Goal: Task Accomplishment & Management: Manage account settings

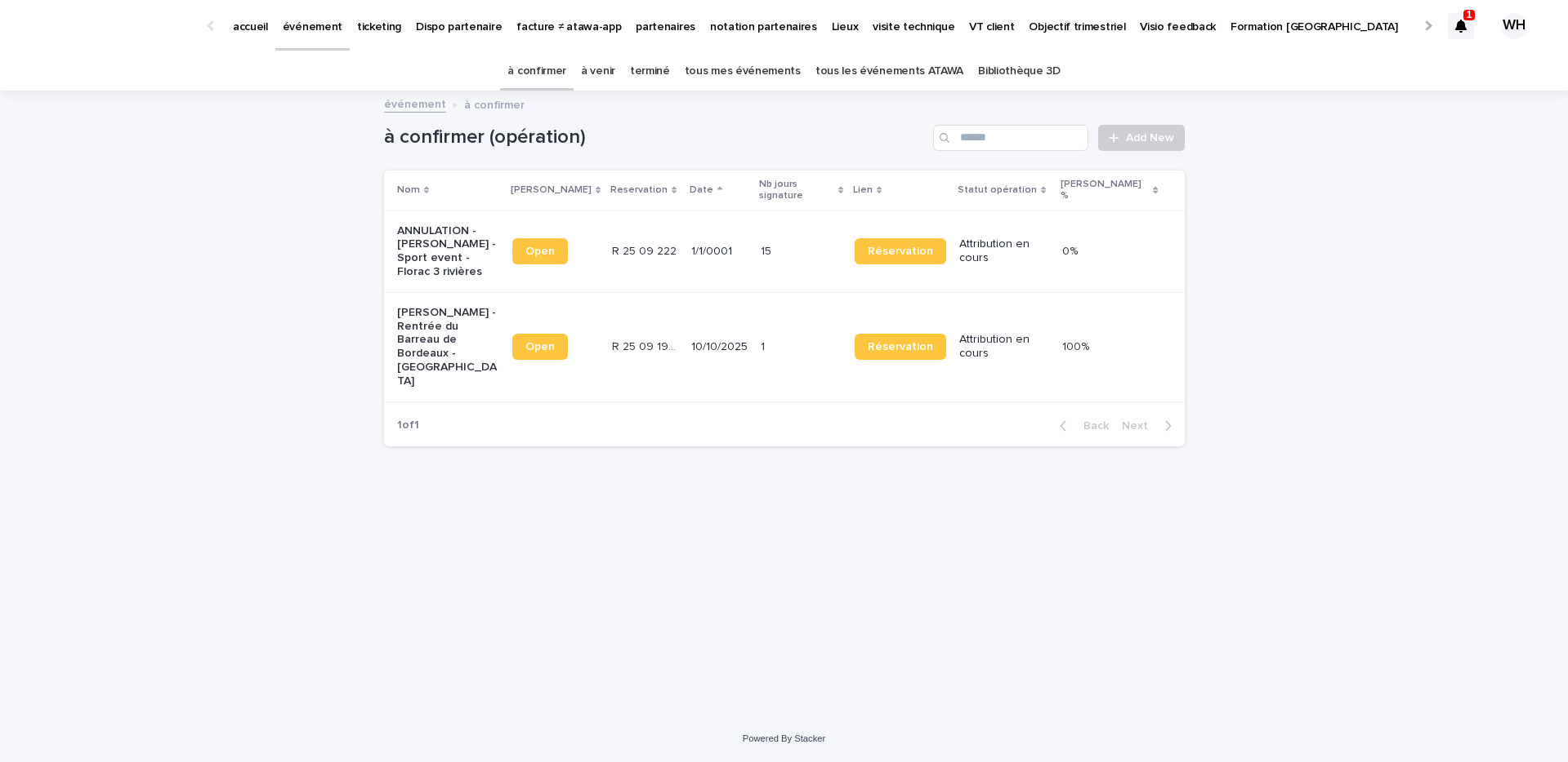
click at [323, 29] on p "événement" at bounding box center [312, 17] width 60 height 34
click at [286, 31] on p "événement" at bounding box center [312, 17] width 60 height 34
click at [319, 27] on p "événement" at bounding box center [312, 17] width 60 height 34
click at [378, 29] on p "ticketing" at bounding box center [378, 17] width 44 height 34
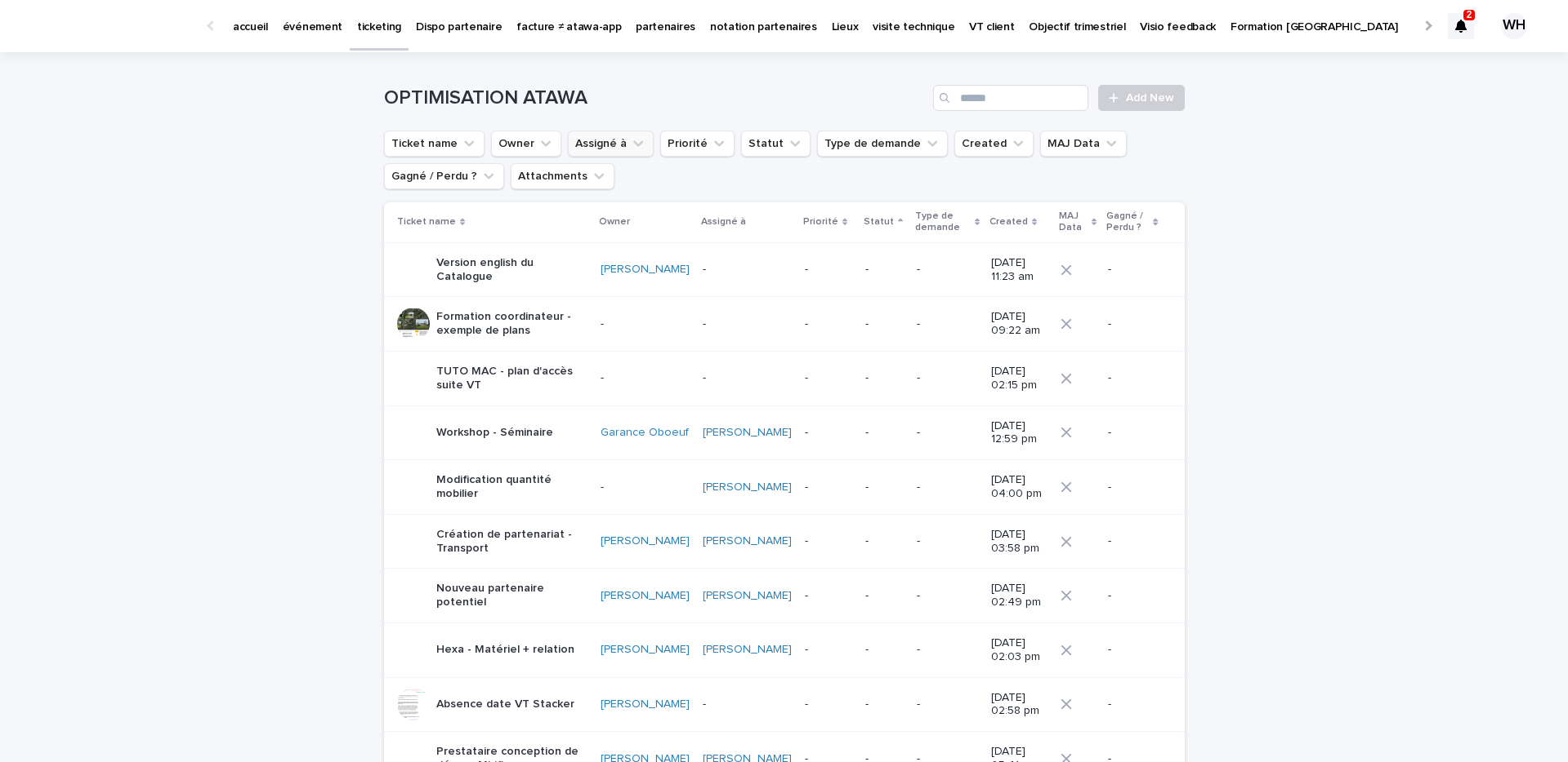
click at [595, 144] on button "Assigné à" at bounding box center [611, 144] width 86 height 26
type input "***"
click at [611, 253] on p "[PERSON_NAME]" at bounding box center [665, 248] width 173 height 12
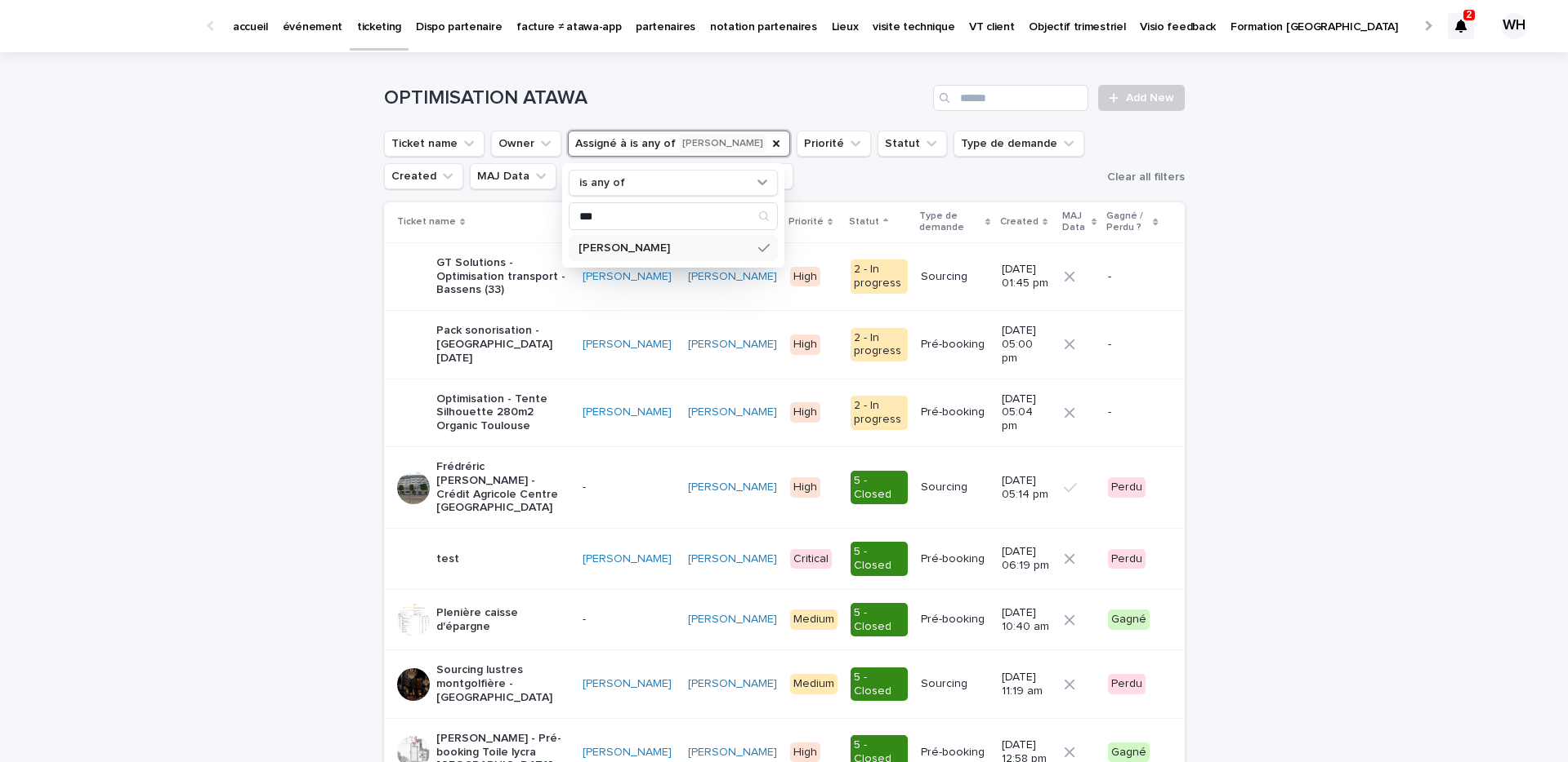
click at [518, 354] on p "Pack sonorisation - [GEOGRAPHIC_DATA] [DATE]" at bounding box center [502, 345] width 133 height 41
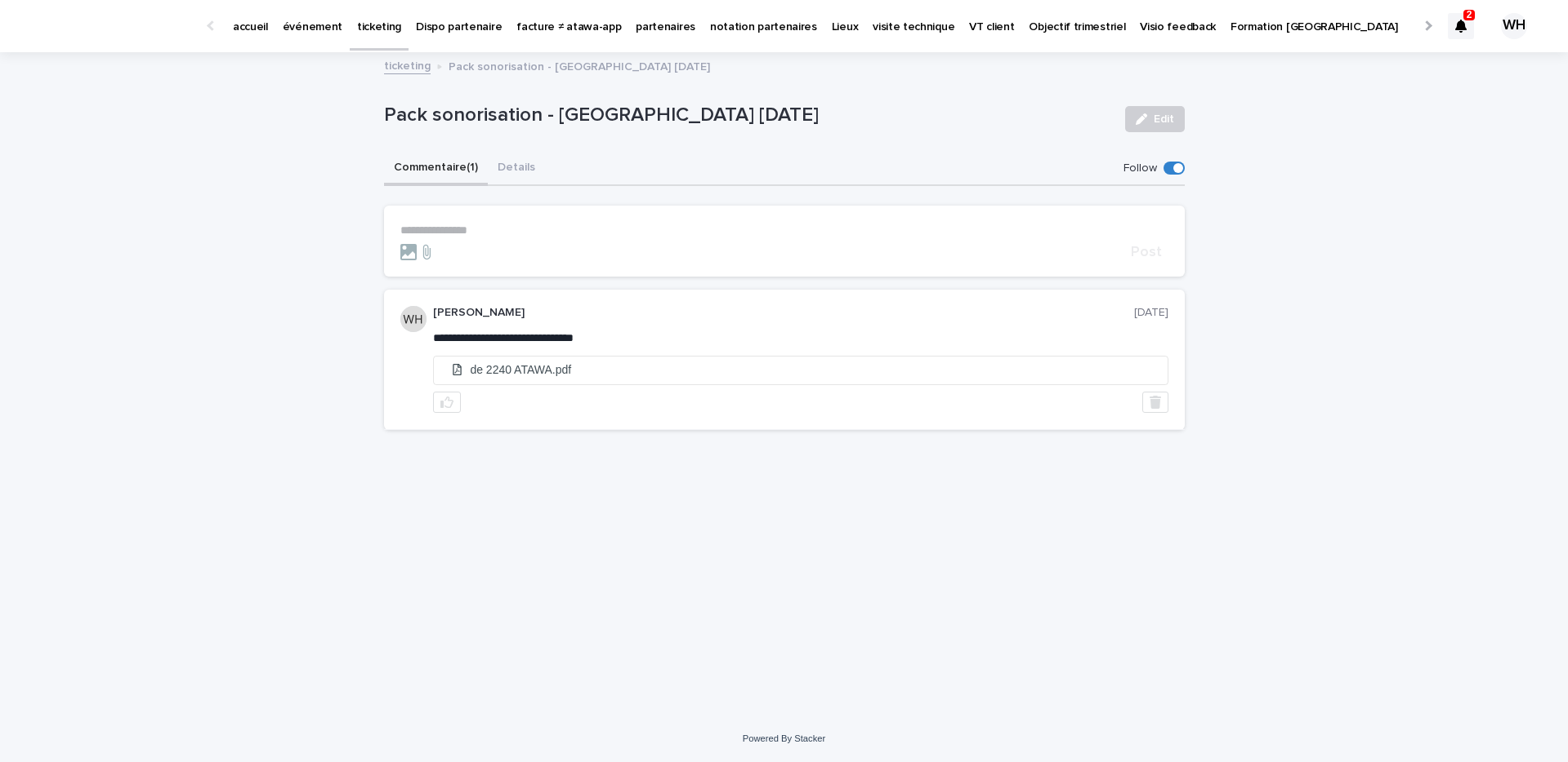
click at [362, 26] on p "ticketing" at bounding box center [378, 17] width 44 height 34
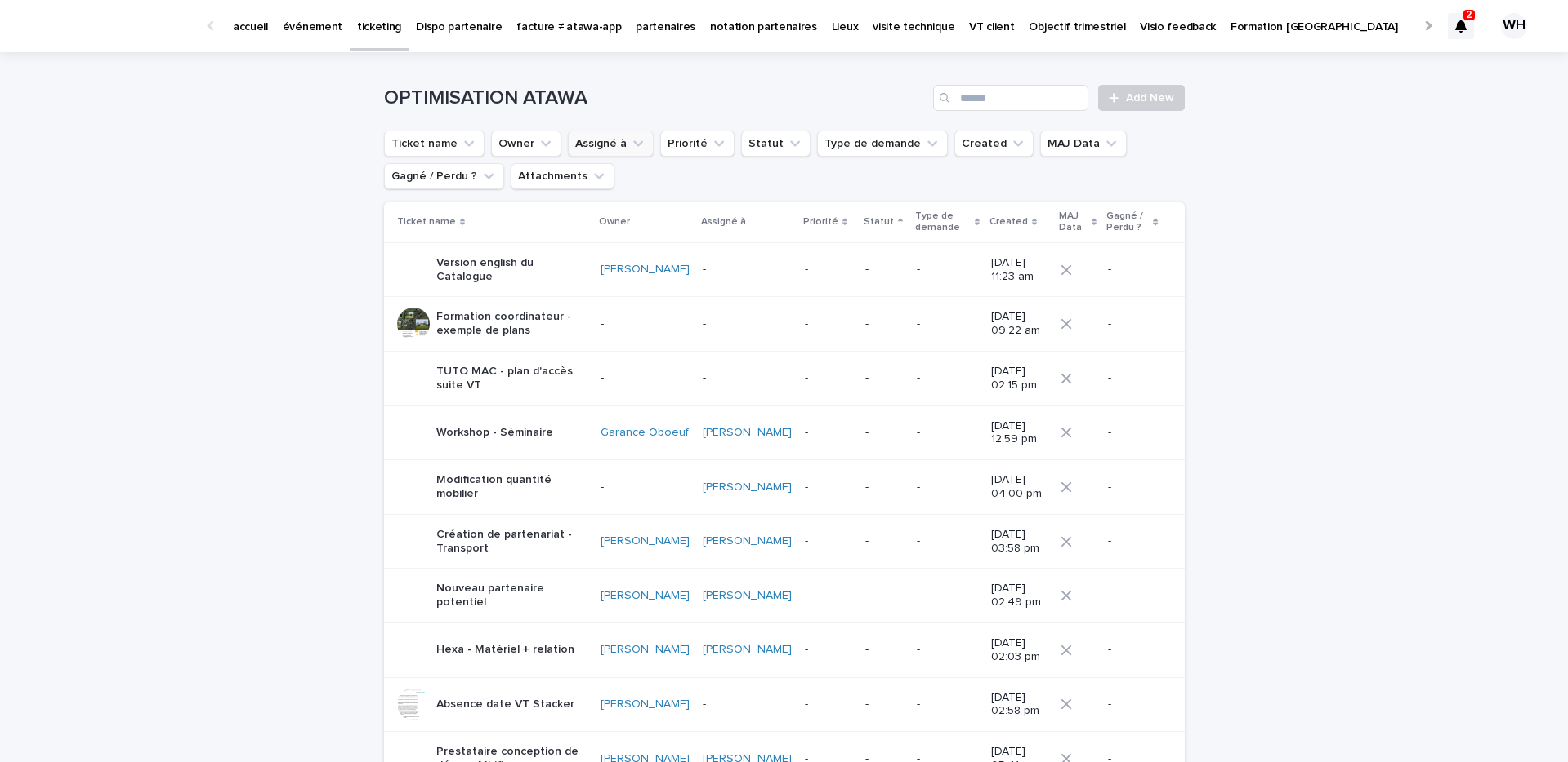
click at [594, 143] on button "Assigné à" at bounding box center [611, 144] width 86 height 26
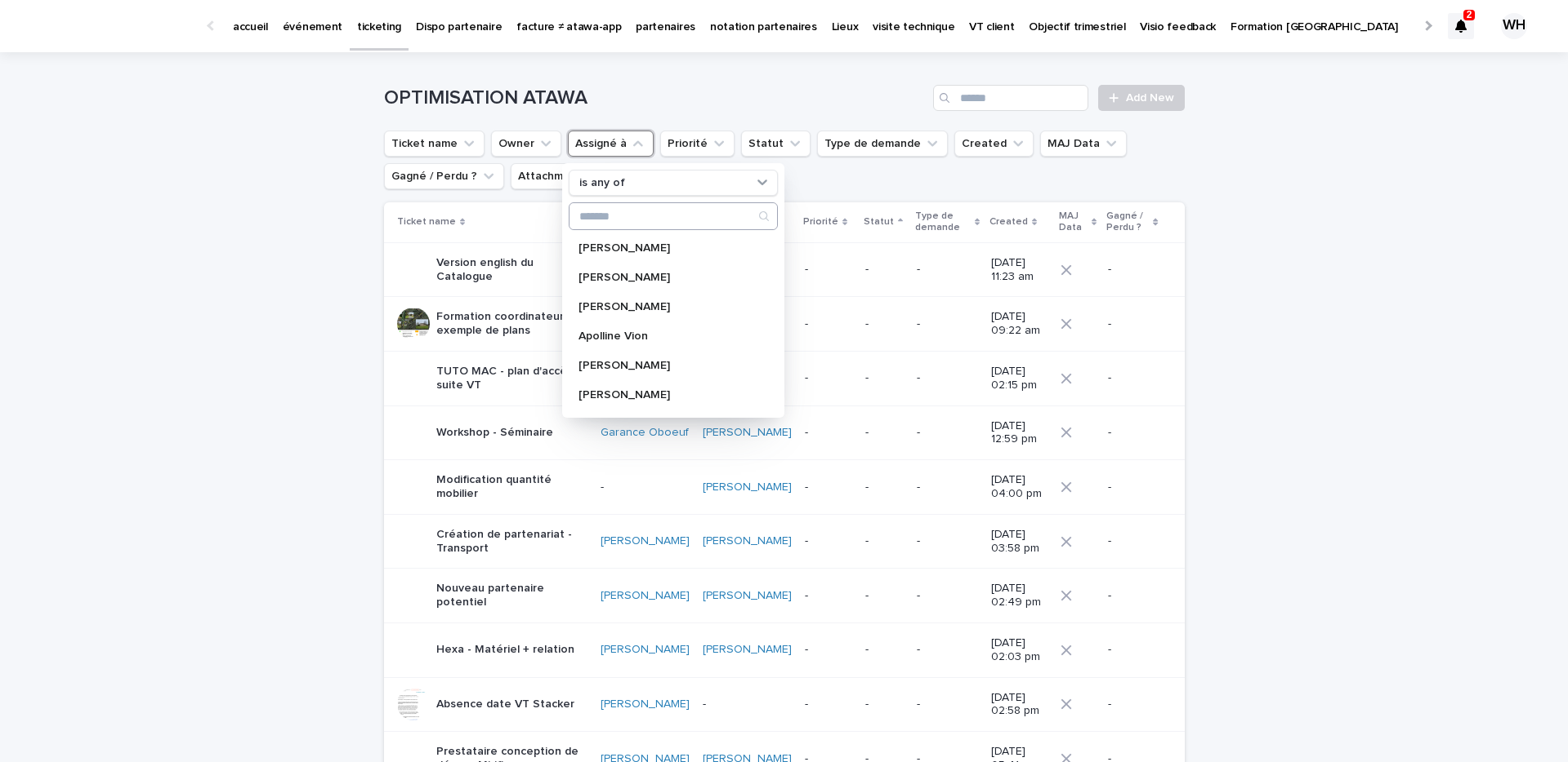
type input "*"
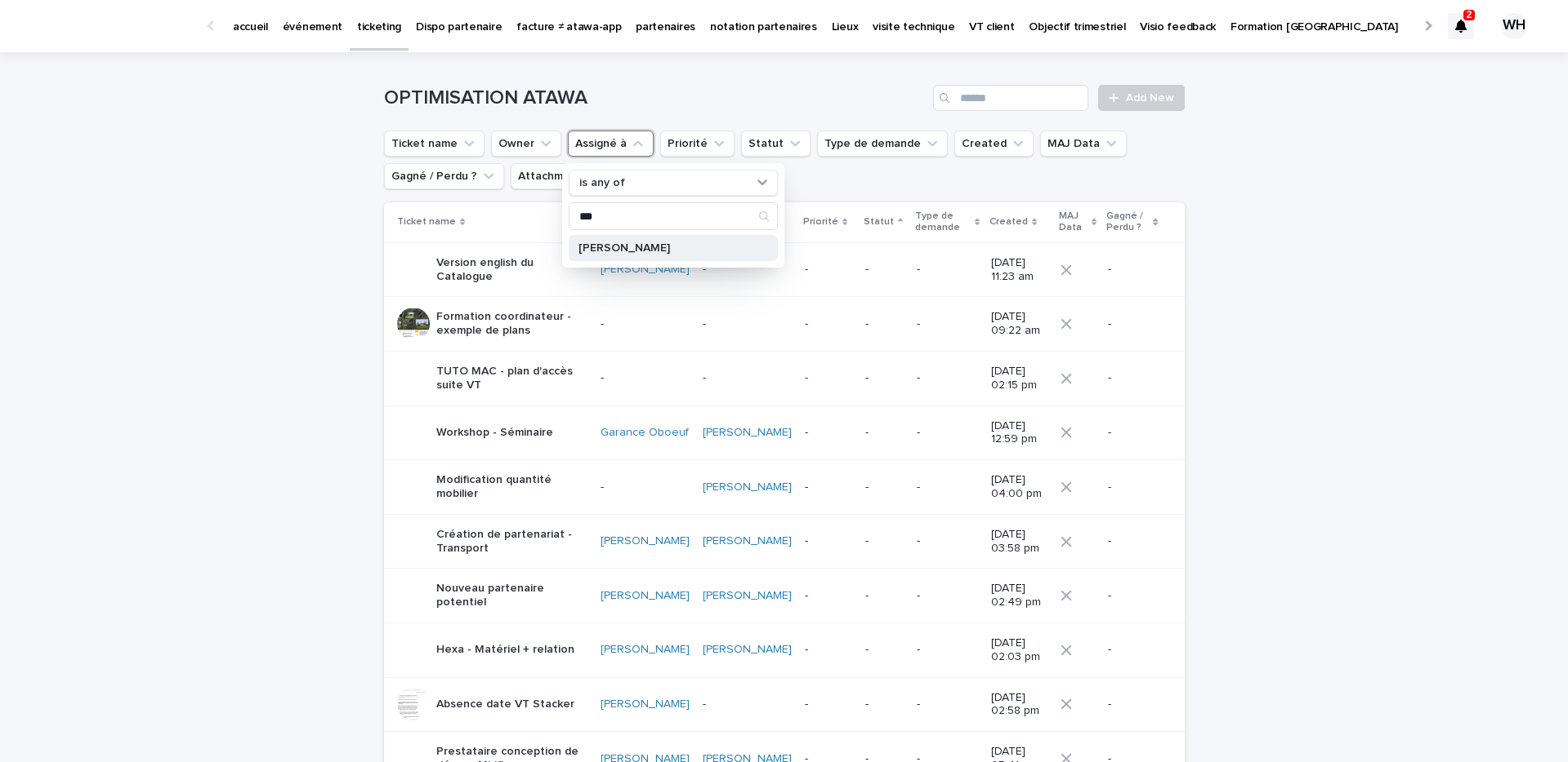
type input "***"
click at [663, 251] on p "[PERSON_NAME]" at bounding box center [665, 248] width 173 height 12
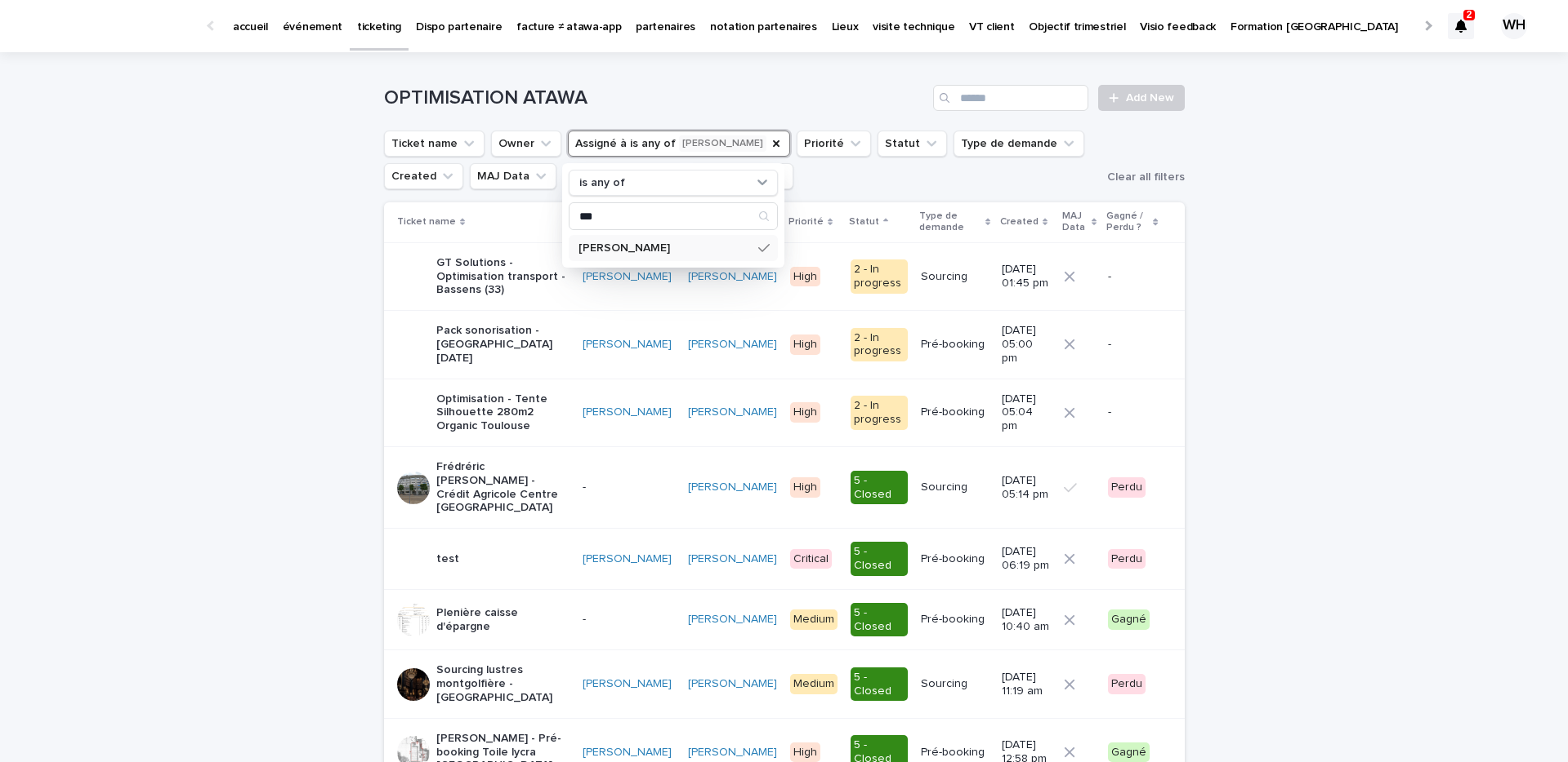
click at [595, 400] on div "Céline Dislaire" at bounding box center [629, 413] width 92 height 27
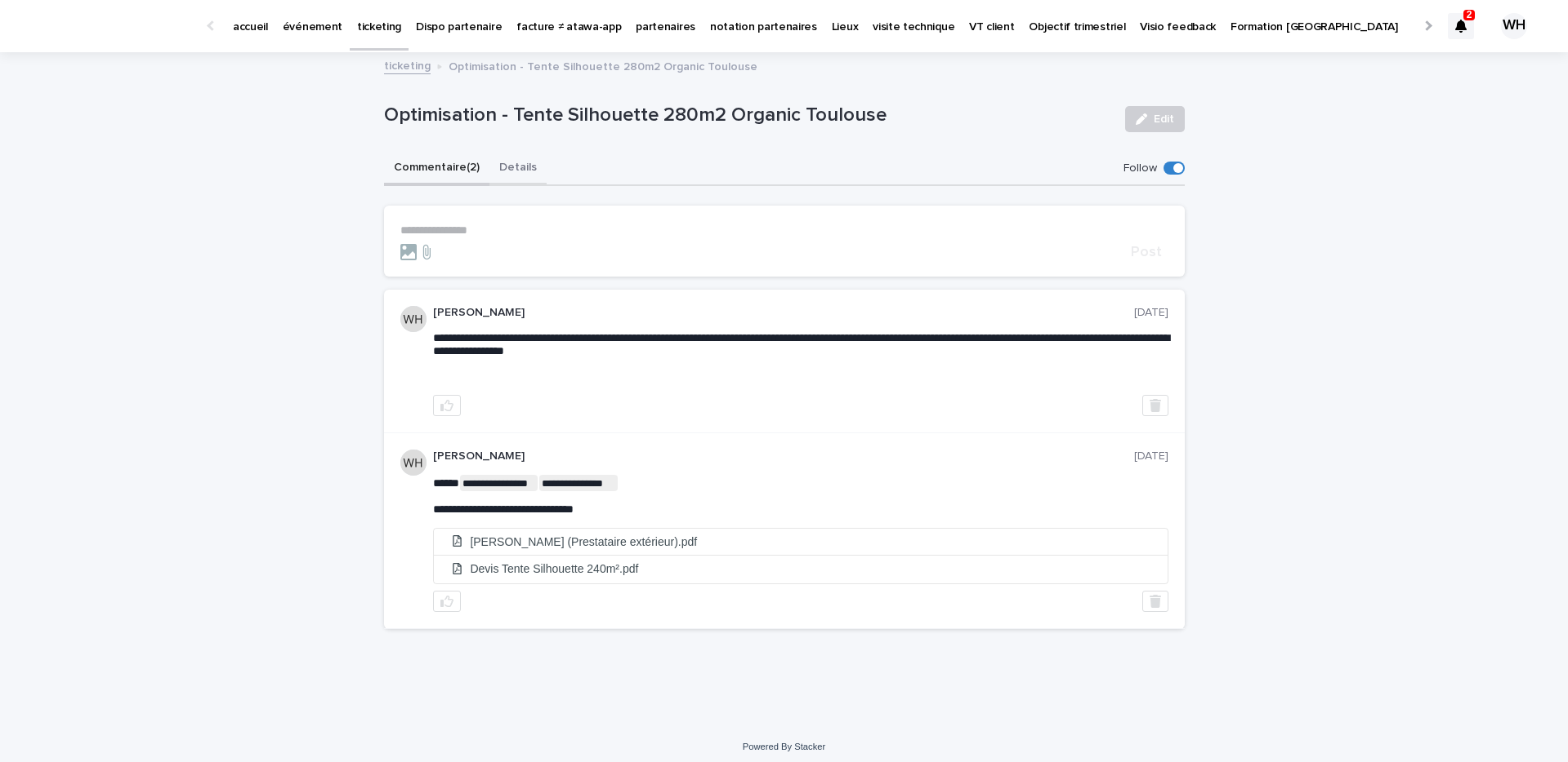
click at [508, 166] on button "Details" at bounding box center [518, 168] width 57 height 34
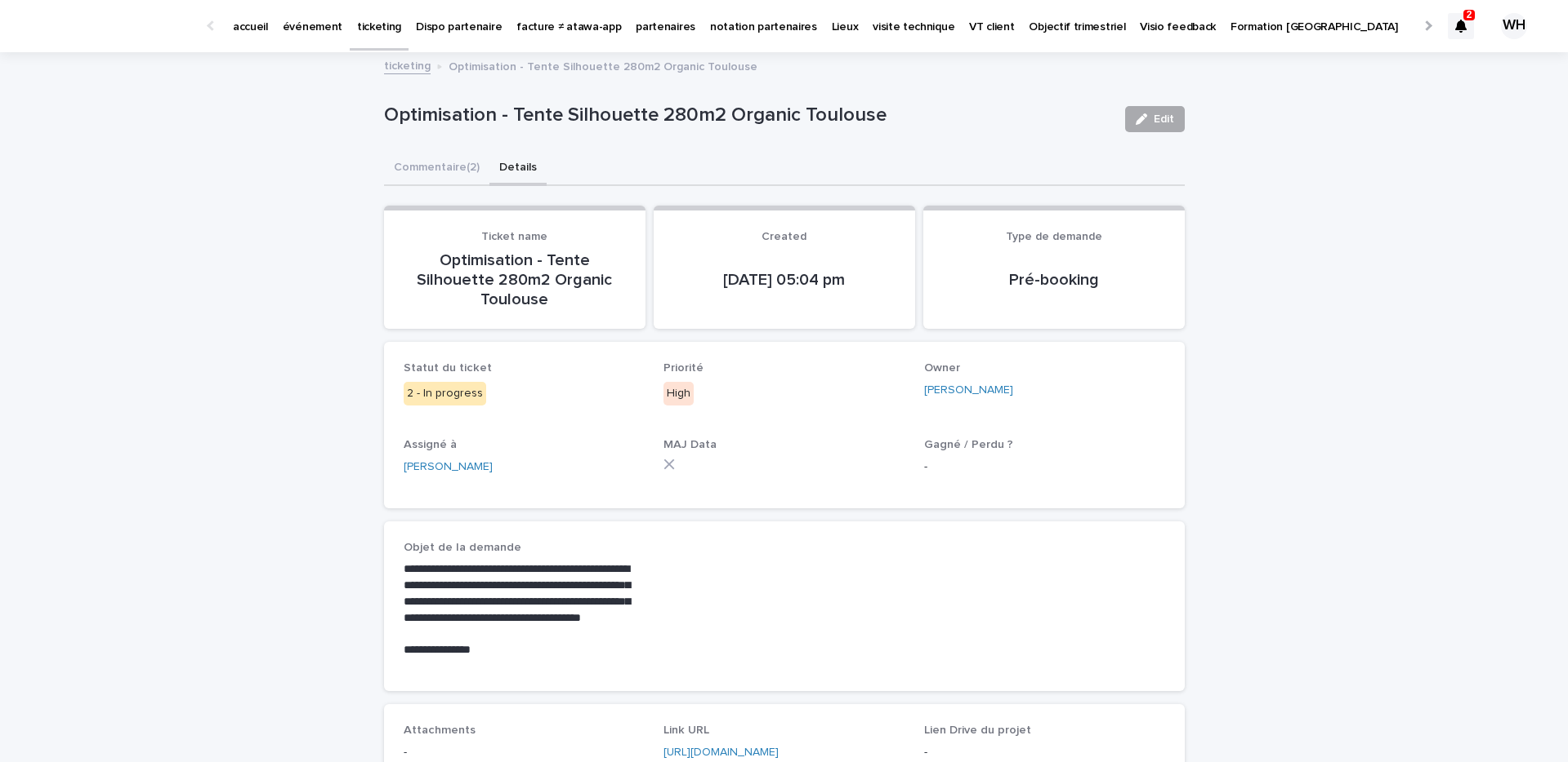
click at [1158, 114] on span "Edit" at bounding box center [1163, 119] width 21 height 12
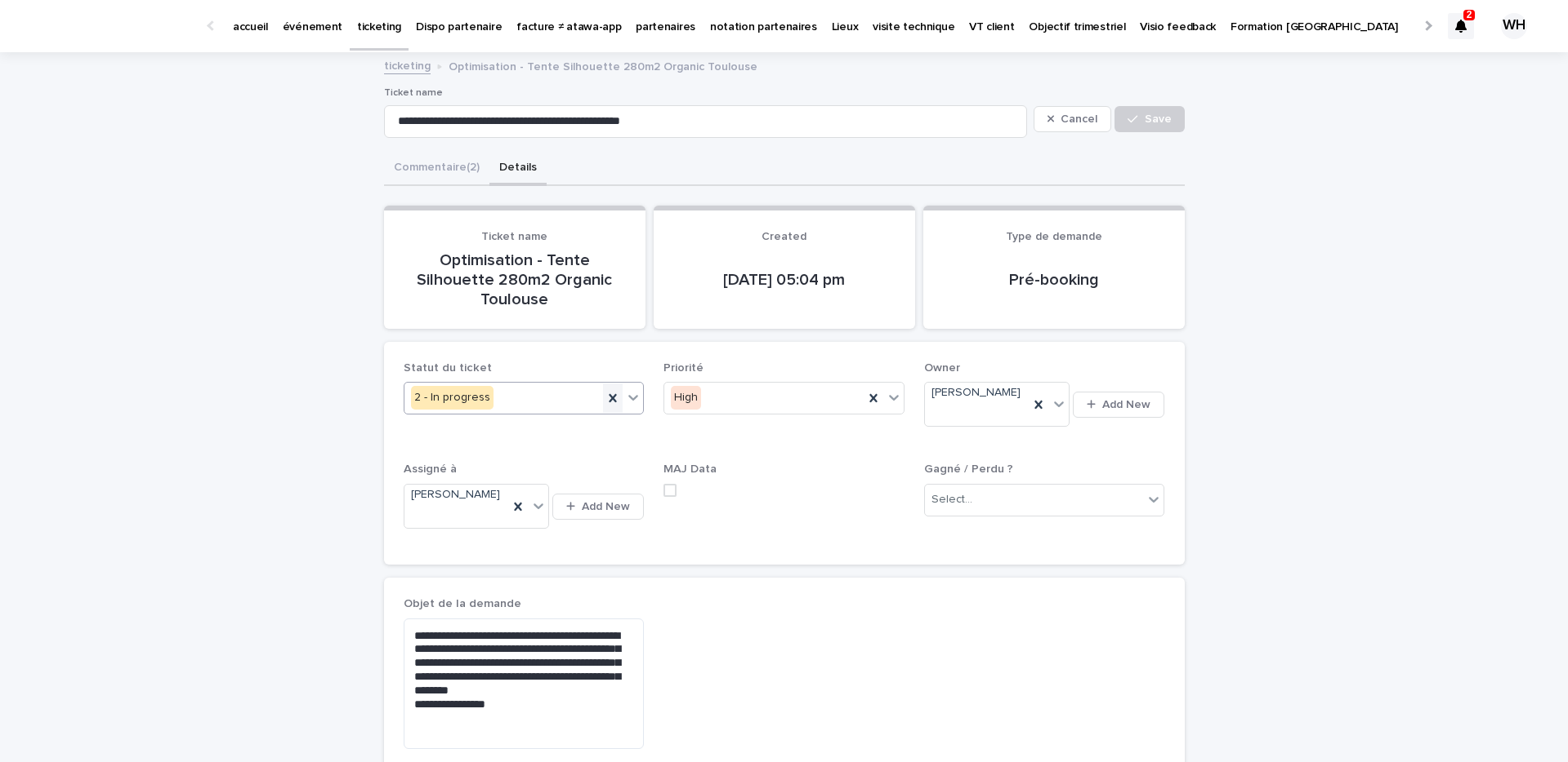
click at [609, 397] on icon at bounding box center [612, 398] width 17 height 17
type input "****"
click at [455, 428] on span "5 - Closed" at bounding box center [441, 429] width 61 height 18
click at [1146, 115] on span "Save" at bounding box center [1158, 119] width 27 height 12
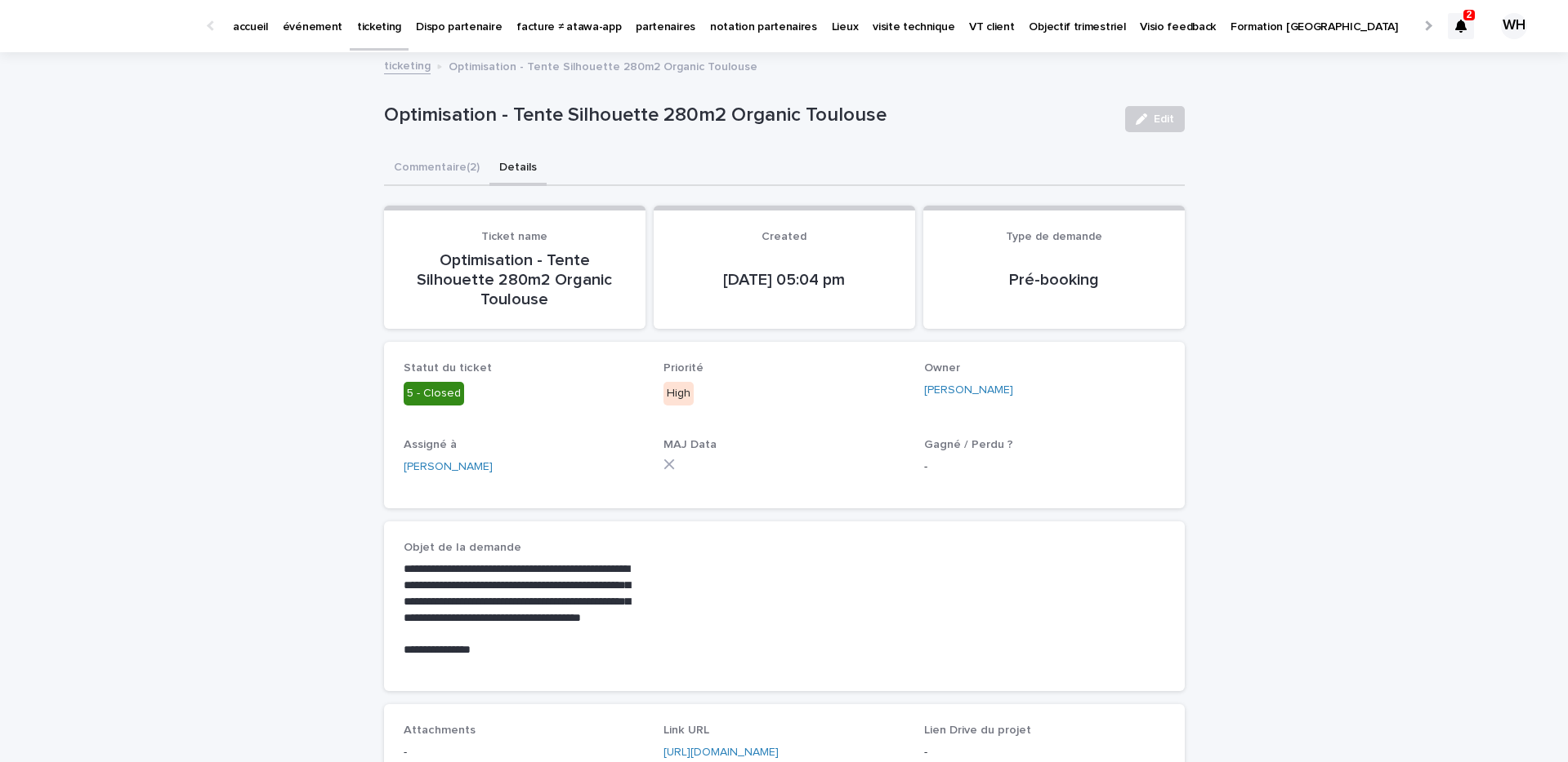
click at [387, 29] on p "ticketing" at bounding box center [378, 17] width 44 height 34
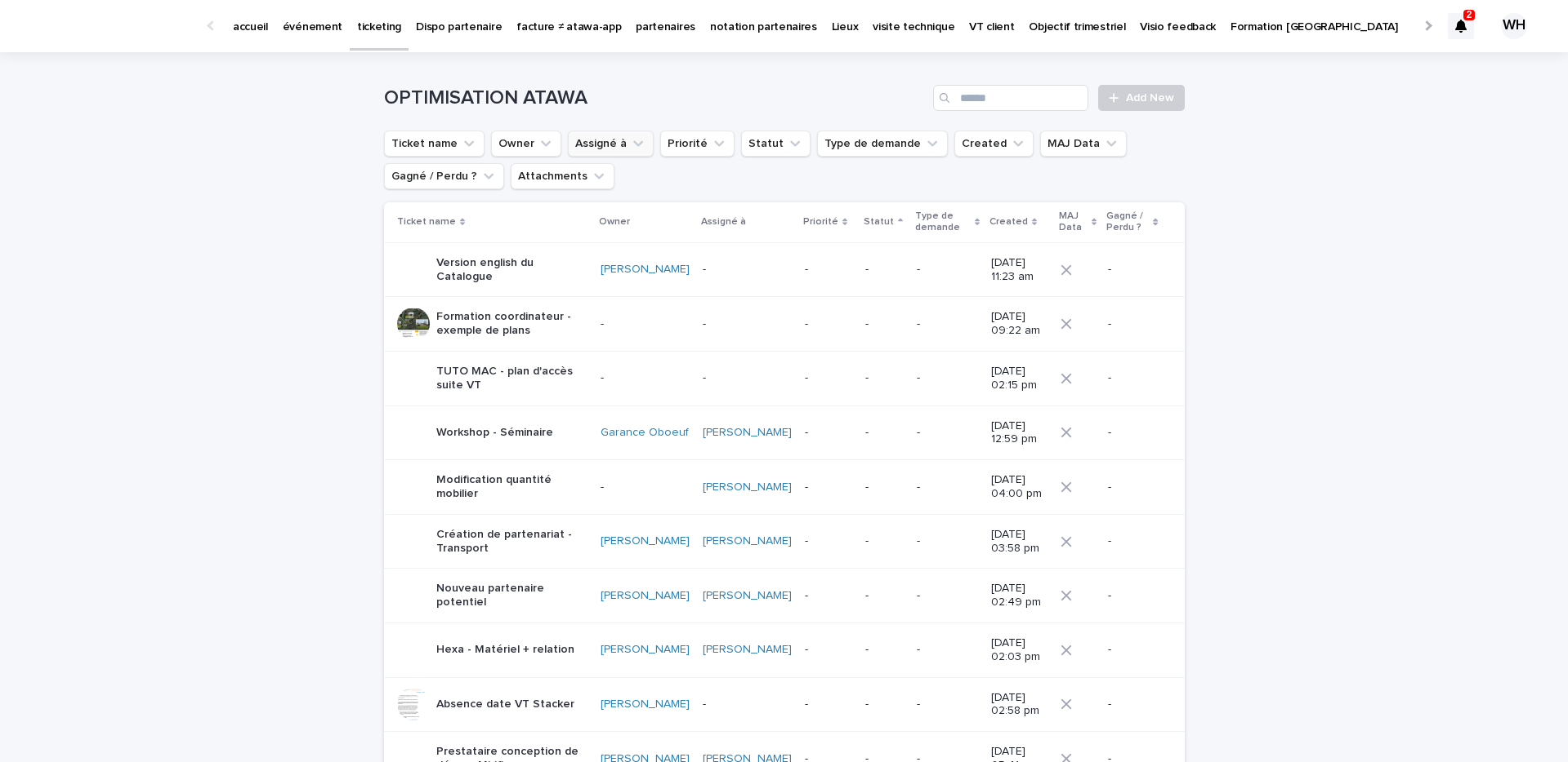
click at [630, 140] on icon "Assigné à" at bounding box center [637, 144] width 17 height 17
type input "*******"
click at [609, 248] on p "[PERSON_NAME]" at bounding box center [665, 248] width 173 height 12
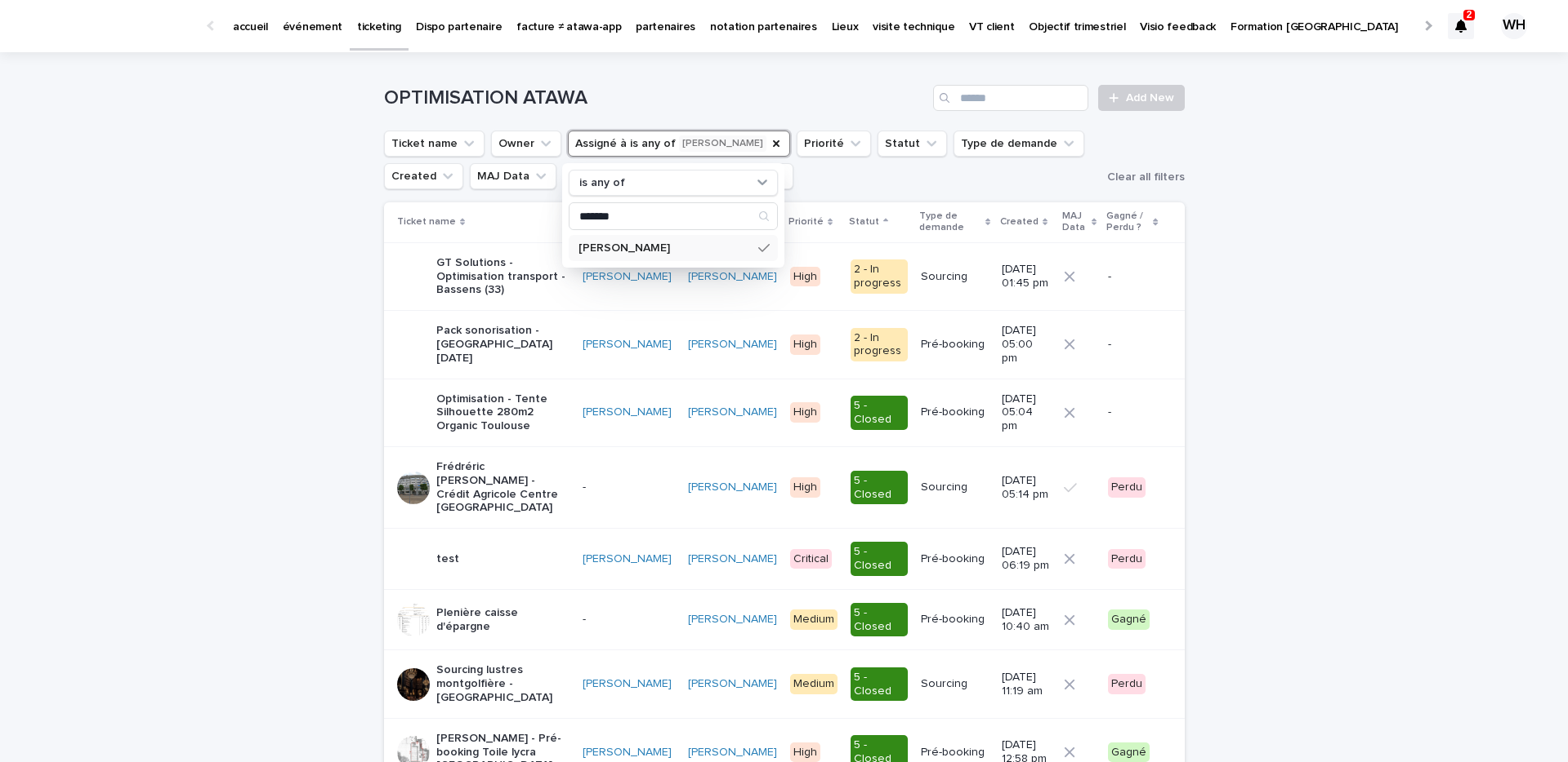
click at [520, 355] on p "Pack sonorisation - Toulouse 30/09/2025" at bounding box center [502, 345] width 133 height 41
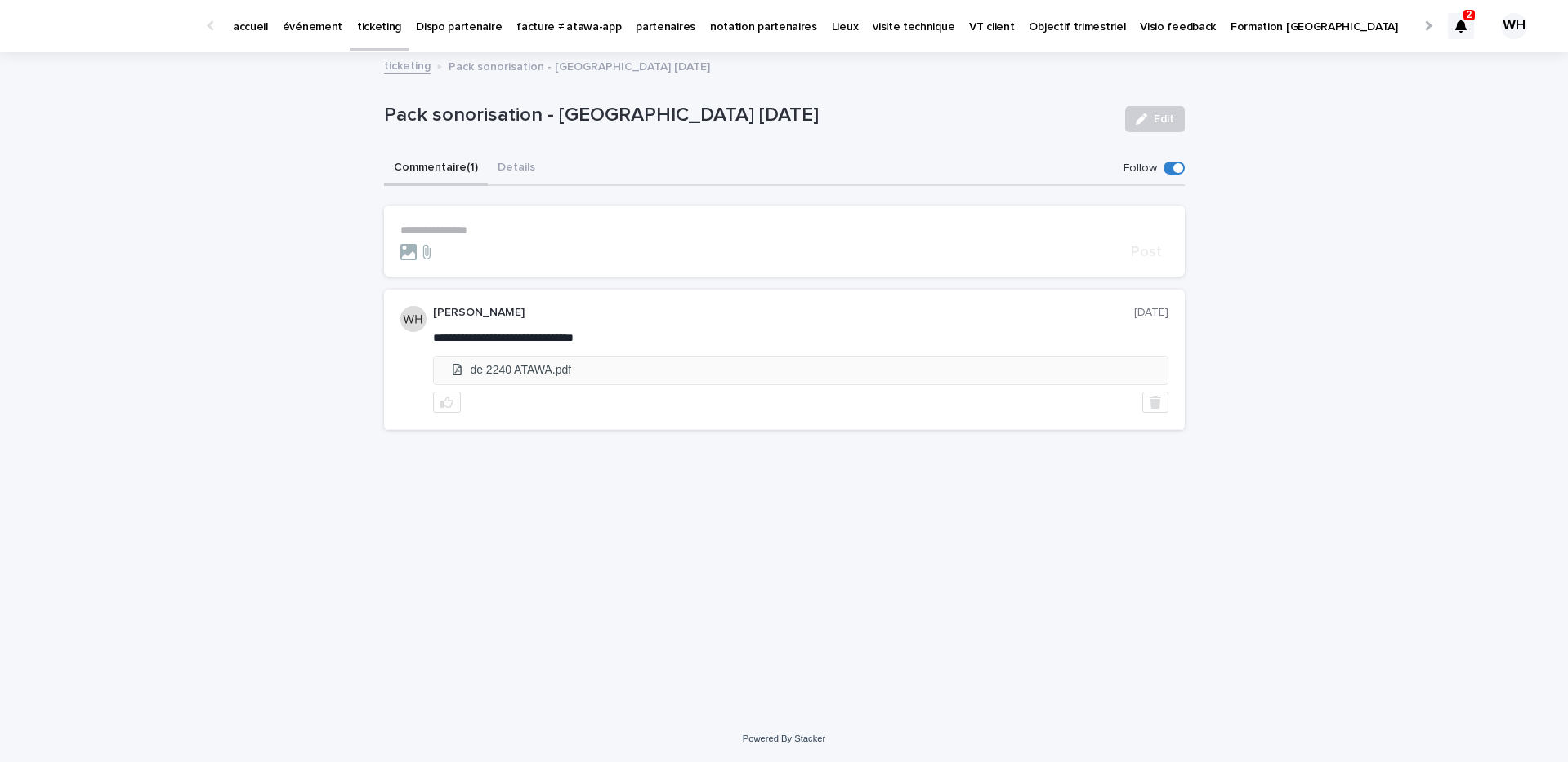
click at [512, 370] on li "de 2240 ATAWA.pdf" at bounding box center [801, 370] width 733 height 27
click at [519, 170] on button "Details" at bounding box center [516, 168] width 57 height 34
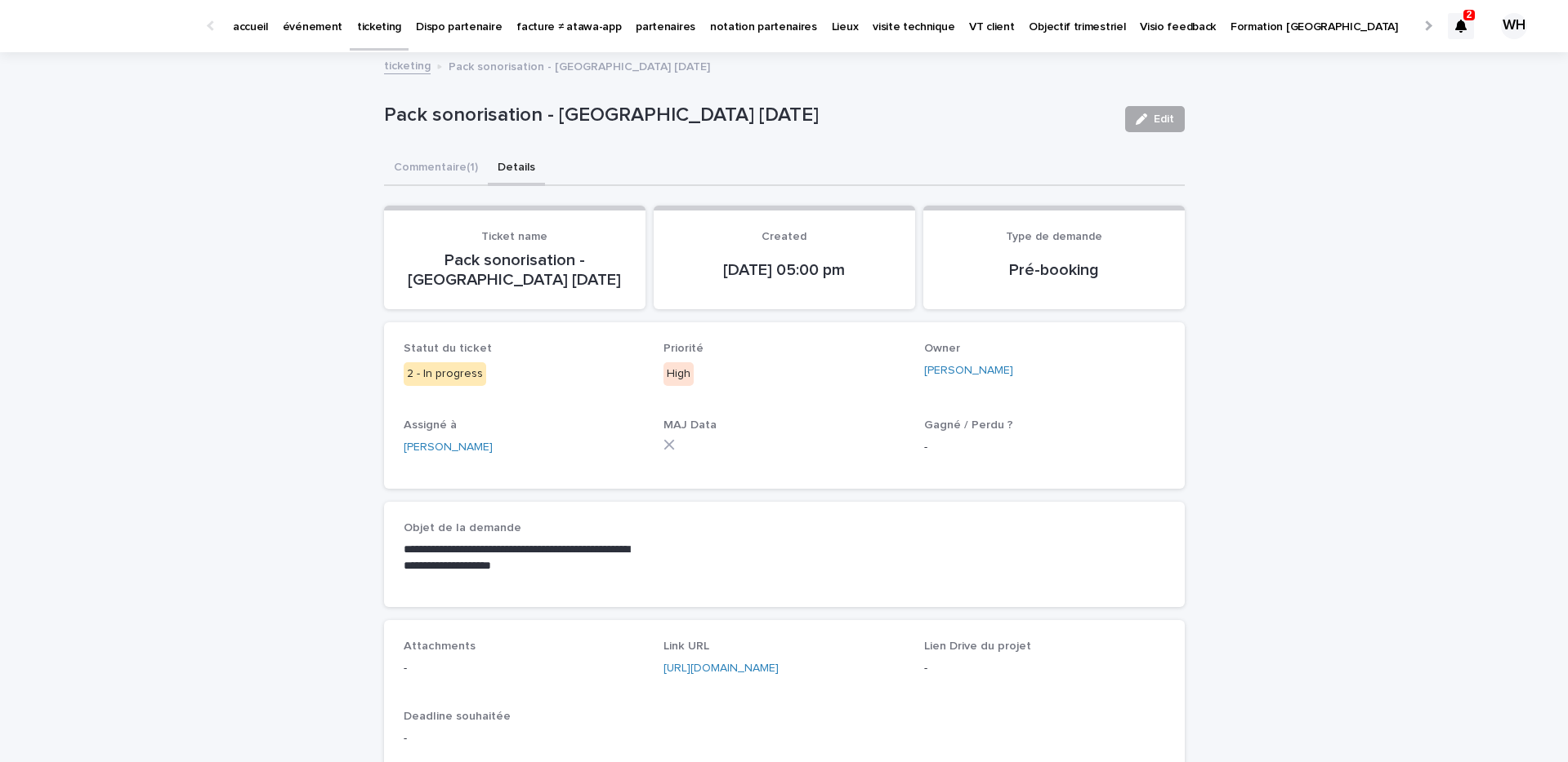
click at [1141, 116] on icon "button" at bounding box center [1142, 119] width 12 height 12
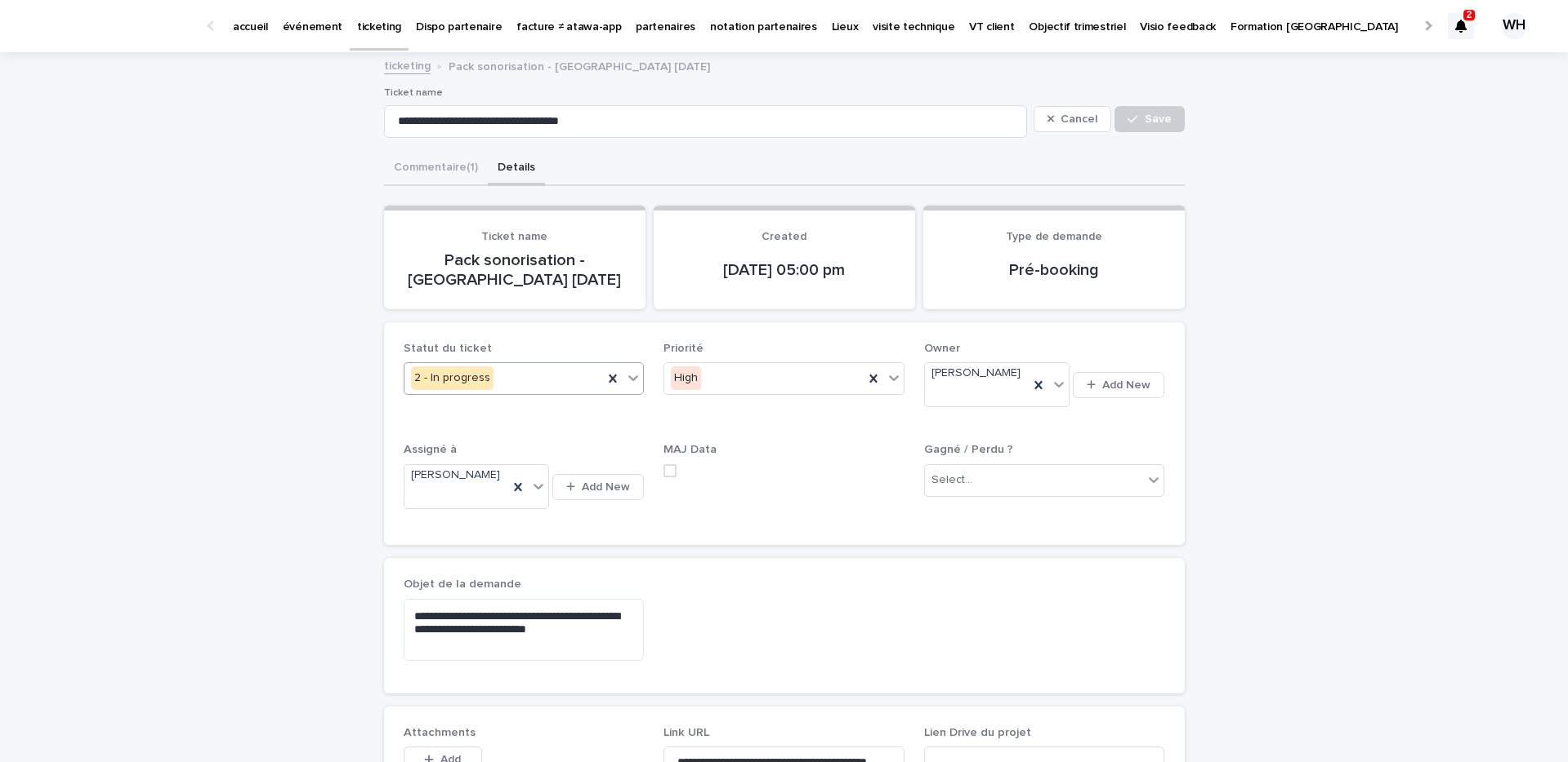
click at [629, 381] on icon at bounding box center [632, 378] width 17 height 17
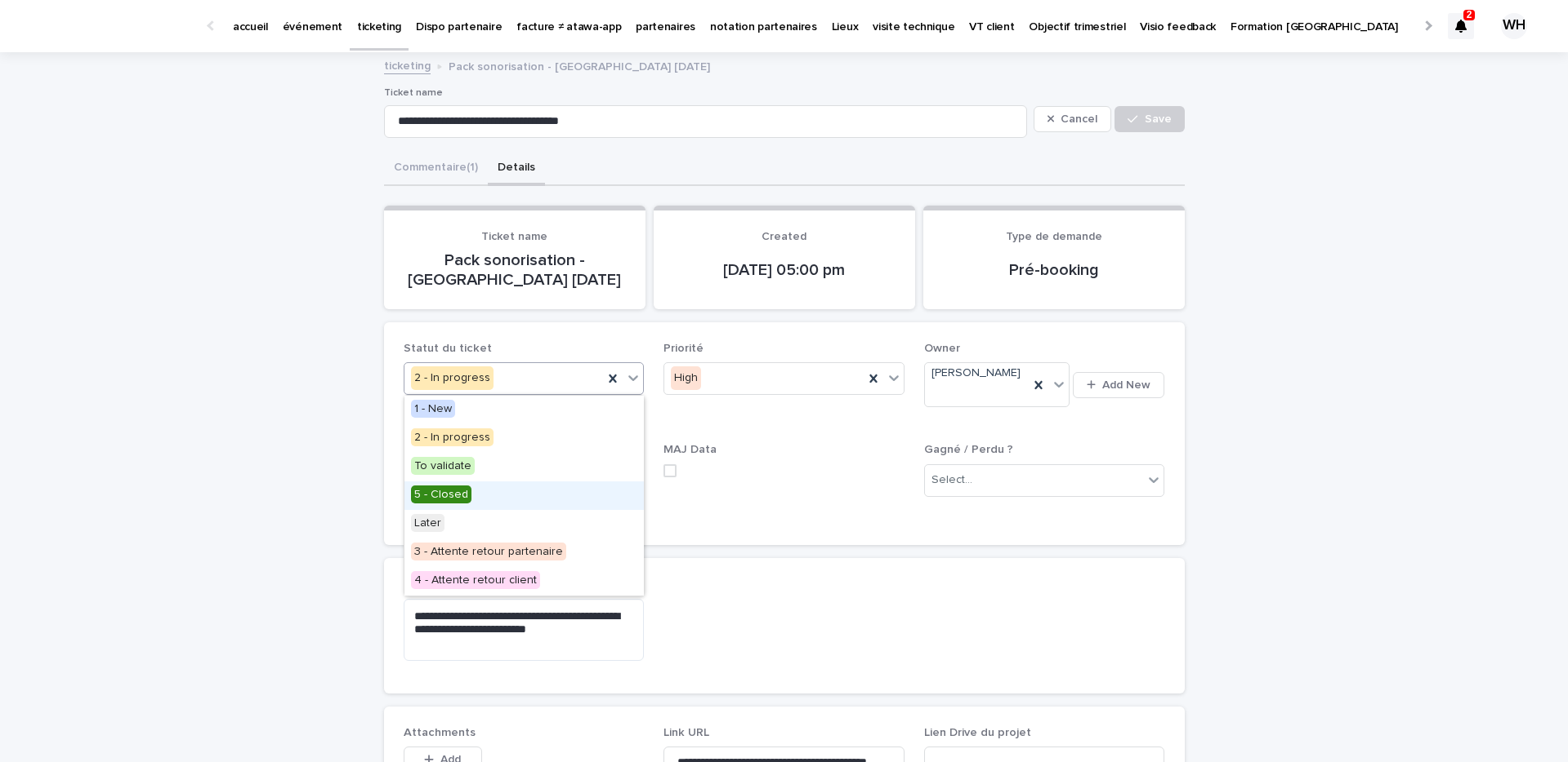
click at [504, 491] on div "5 - Closed" at bounding box center [524, 495] width 240 height 28
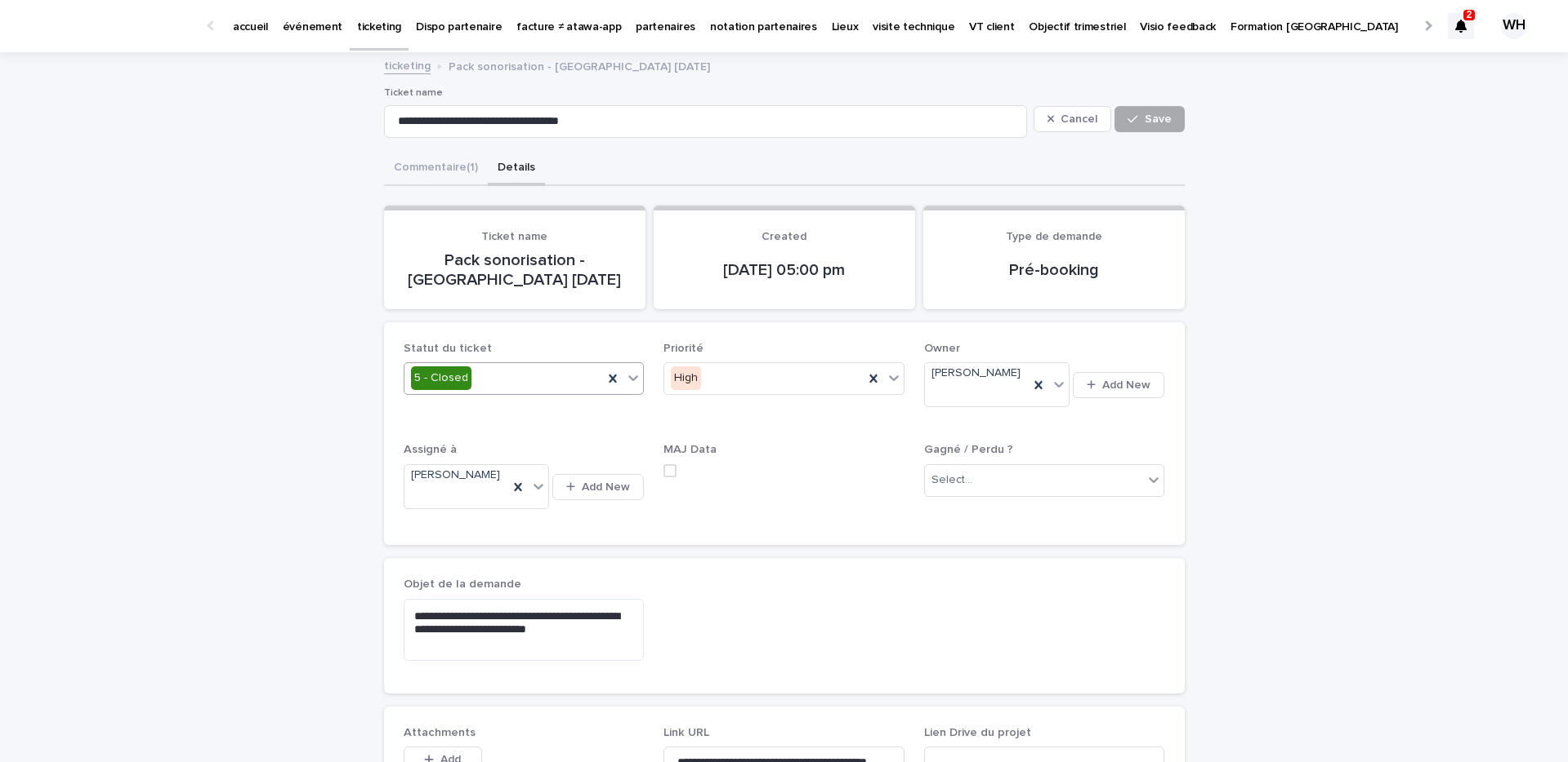
click at [1154, 126] on button "Save" at bounding box center [1149, 119] width 69 height 26
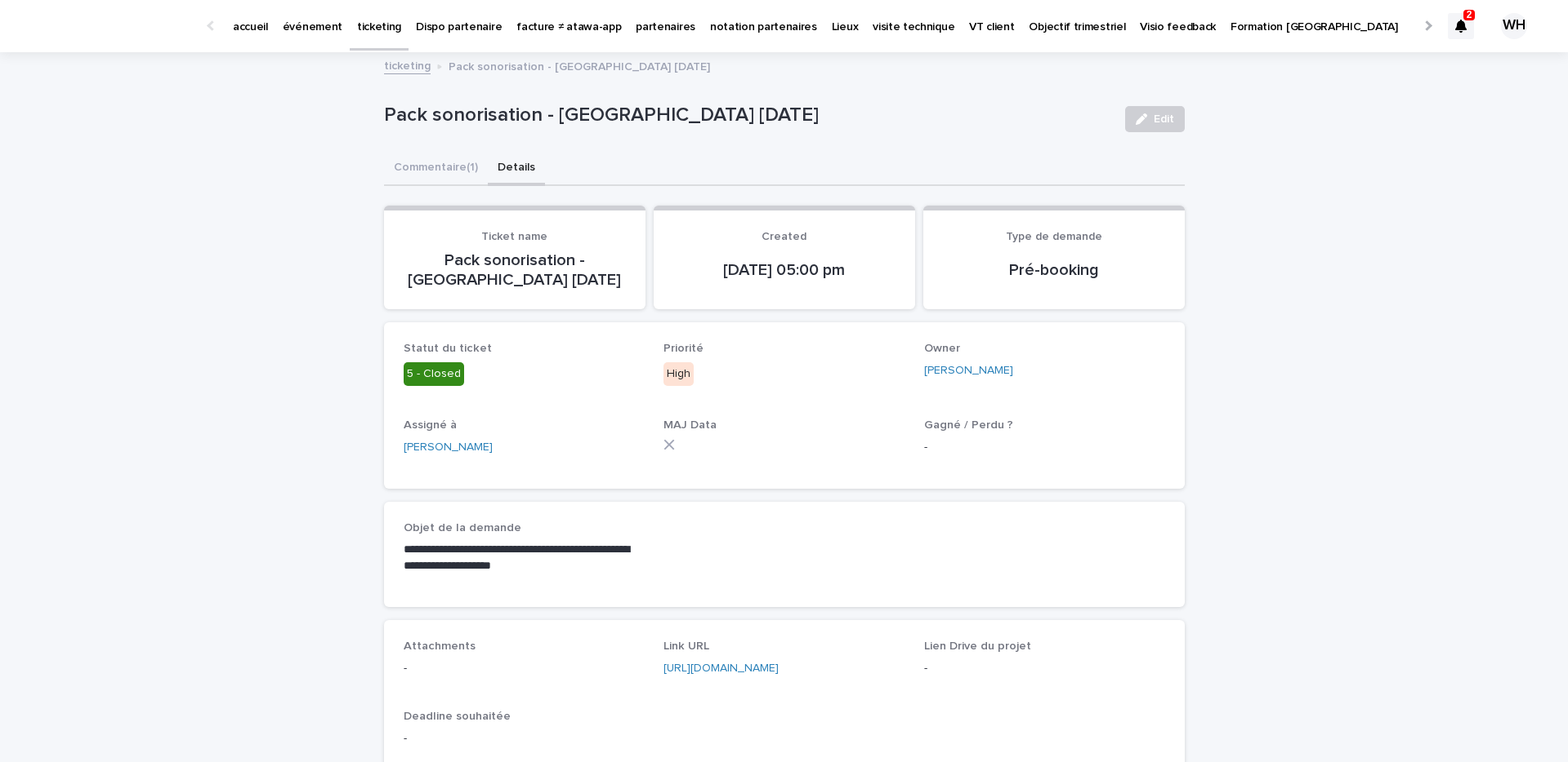
click at [299, 23] on p "événement" at bounding box center [312, 17] width 60 height 34
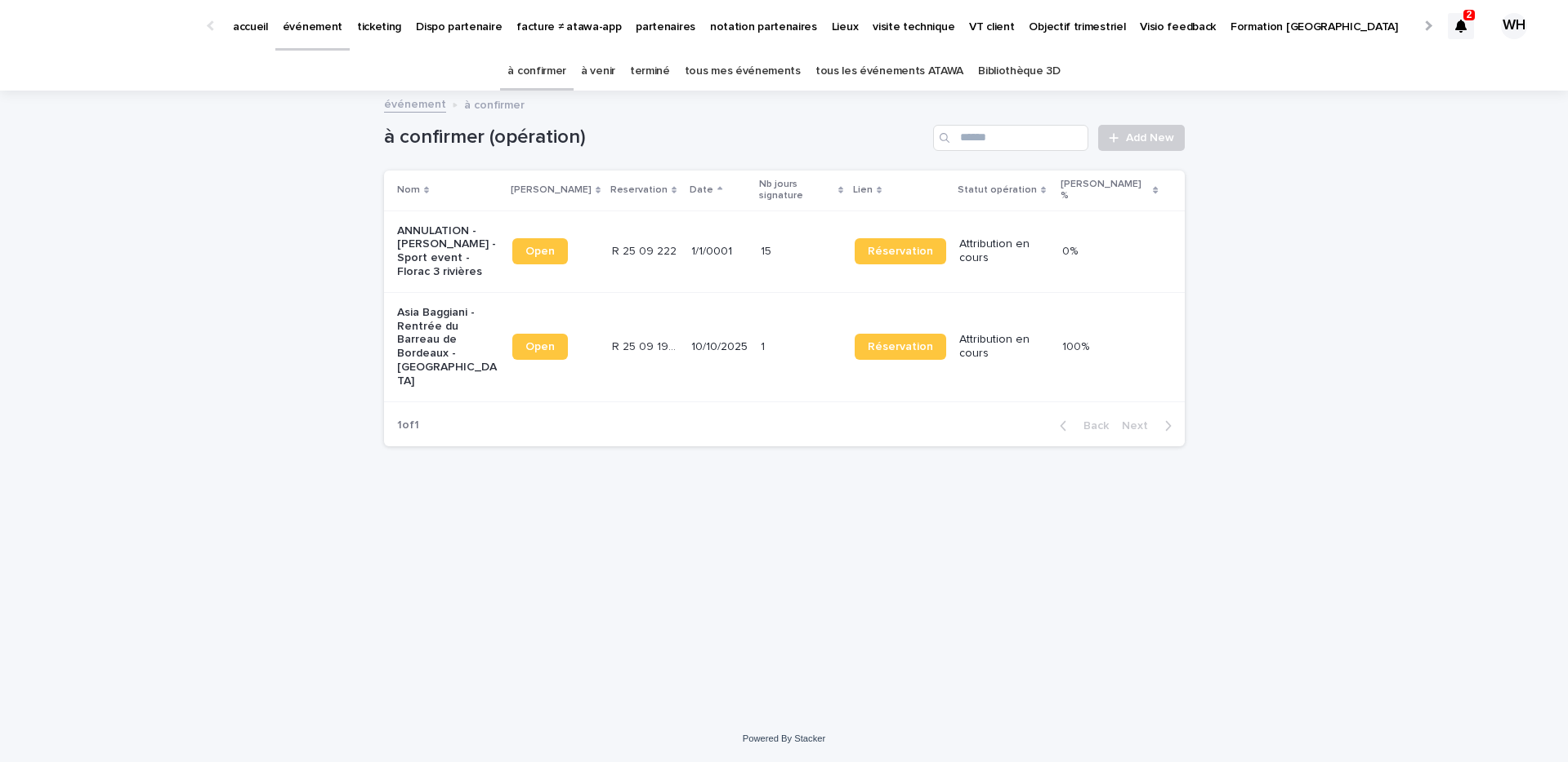
click at [292, 41] on link "événement" at bounding box center [313, 23] width 74 height 48
click at [266, 21] on p "accueil" at bounding box center [250, 17] width 35 height 34
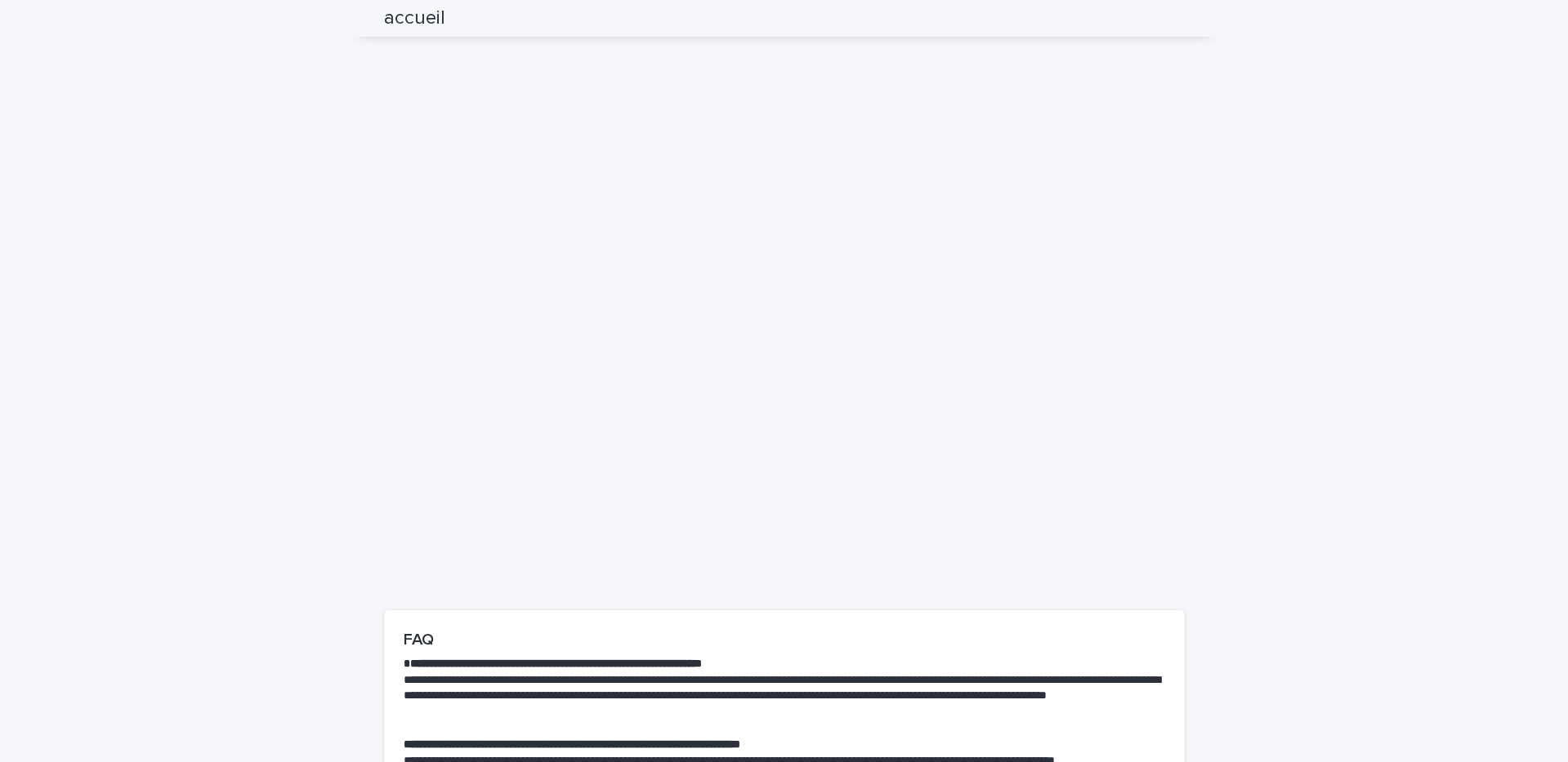
scroll to position [4889, 0]
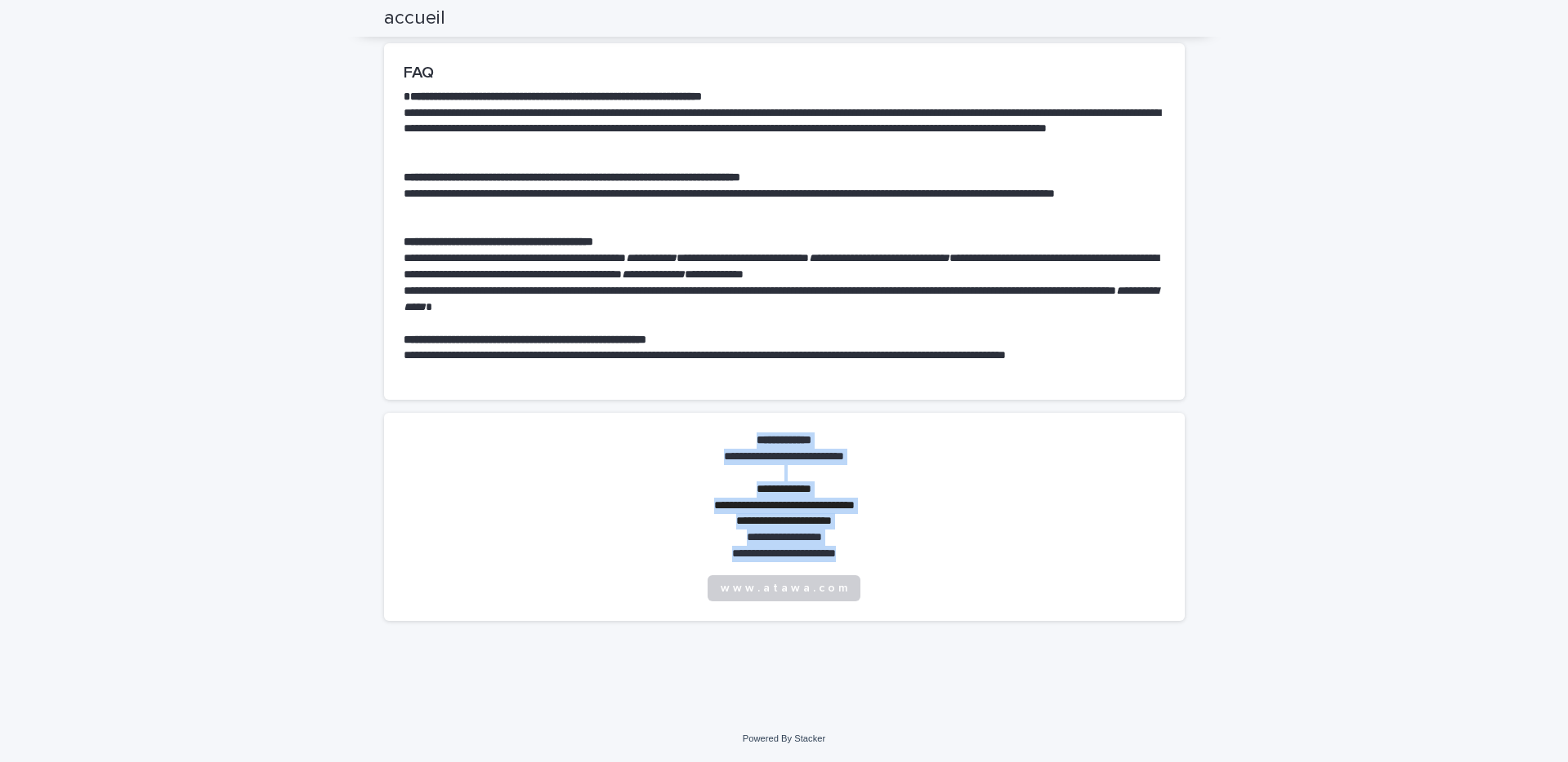
drag, startPoint x: 865, startPoint y: 558, endPoint x: 719, endPoint y: 435, distance: 190.9
click at [719, 435] on div "**********" at bounding box center [783, 497] width 171 height 130
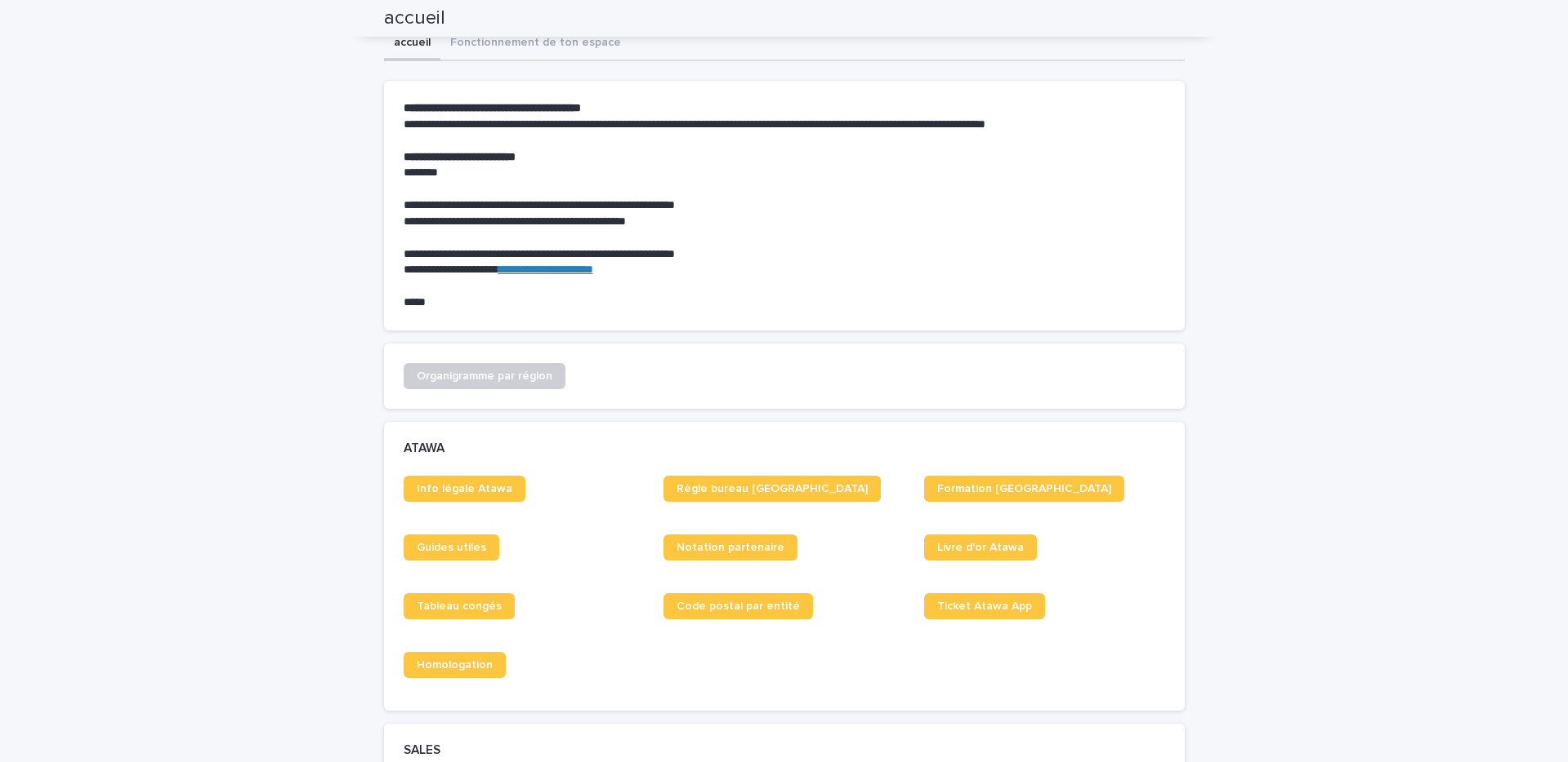
scroll to position [0, 0]
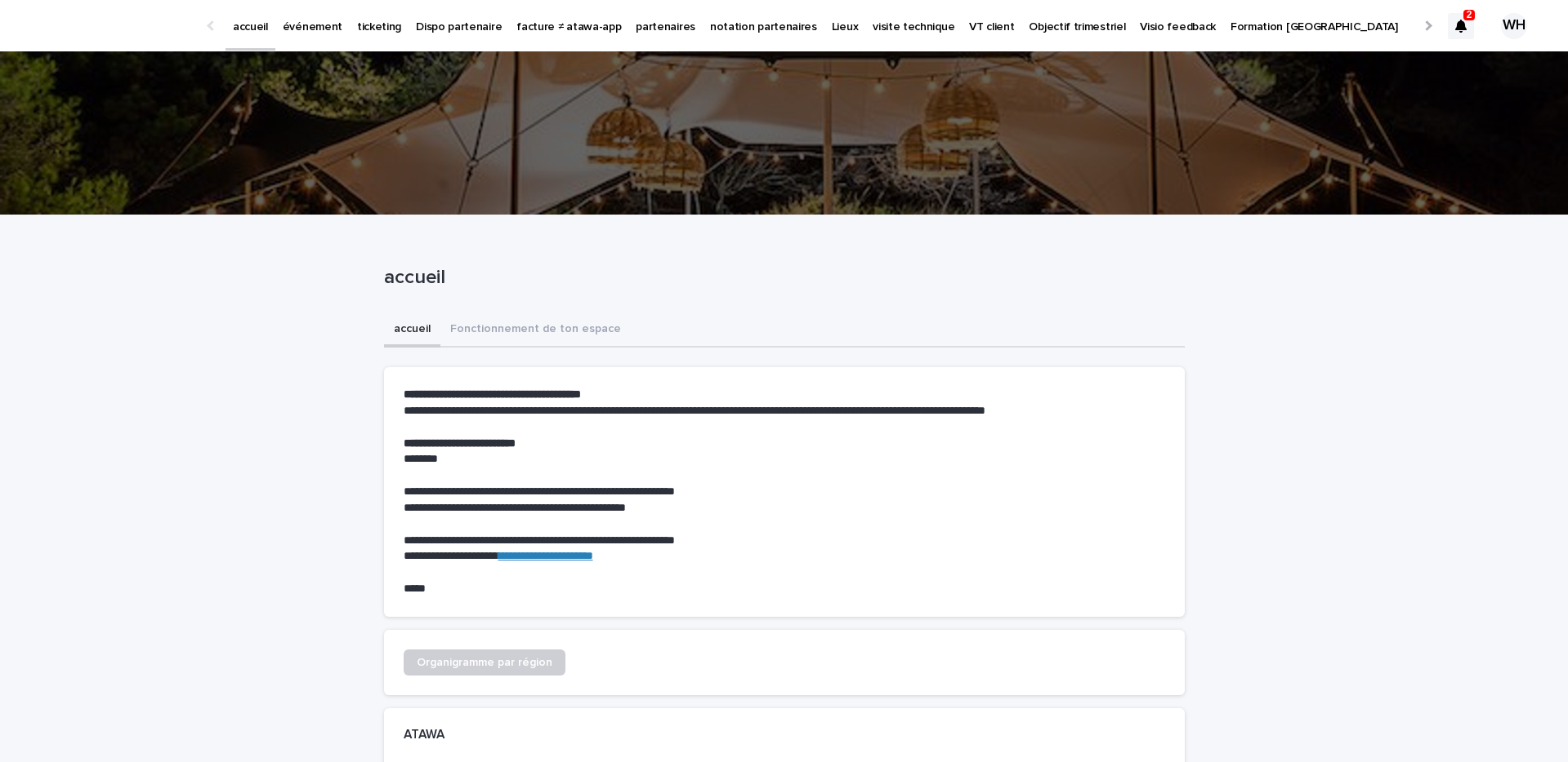
click at [1469, 27] on div at bounding box center [1460, 25] width 26 height 26
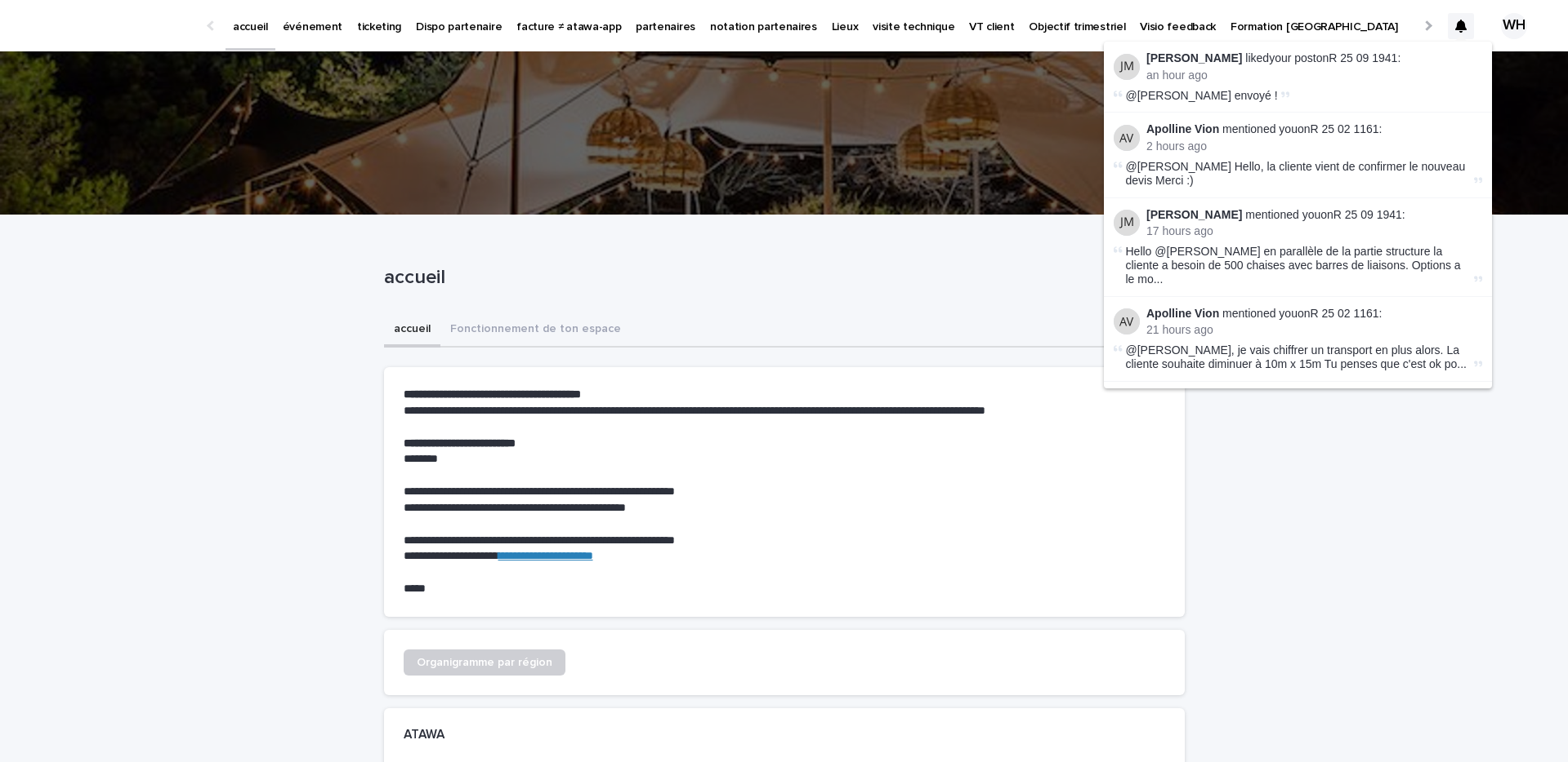
click at [1361, 58] on p "Julien Mathieu liked your post on R 25 09 1941 :" at bounding box center [1313, 59] width 335 height 14
click at [1343, 131] on link "R 25 02 1161" at bounding box center [1344, 128] width 68 height 13
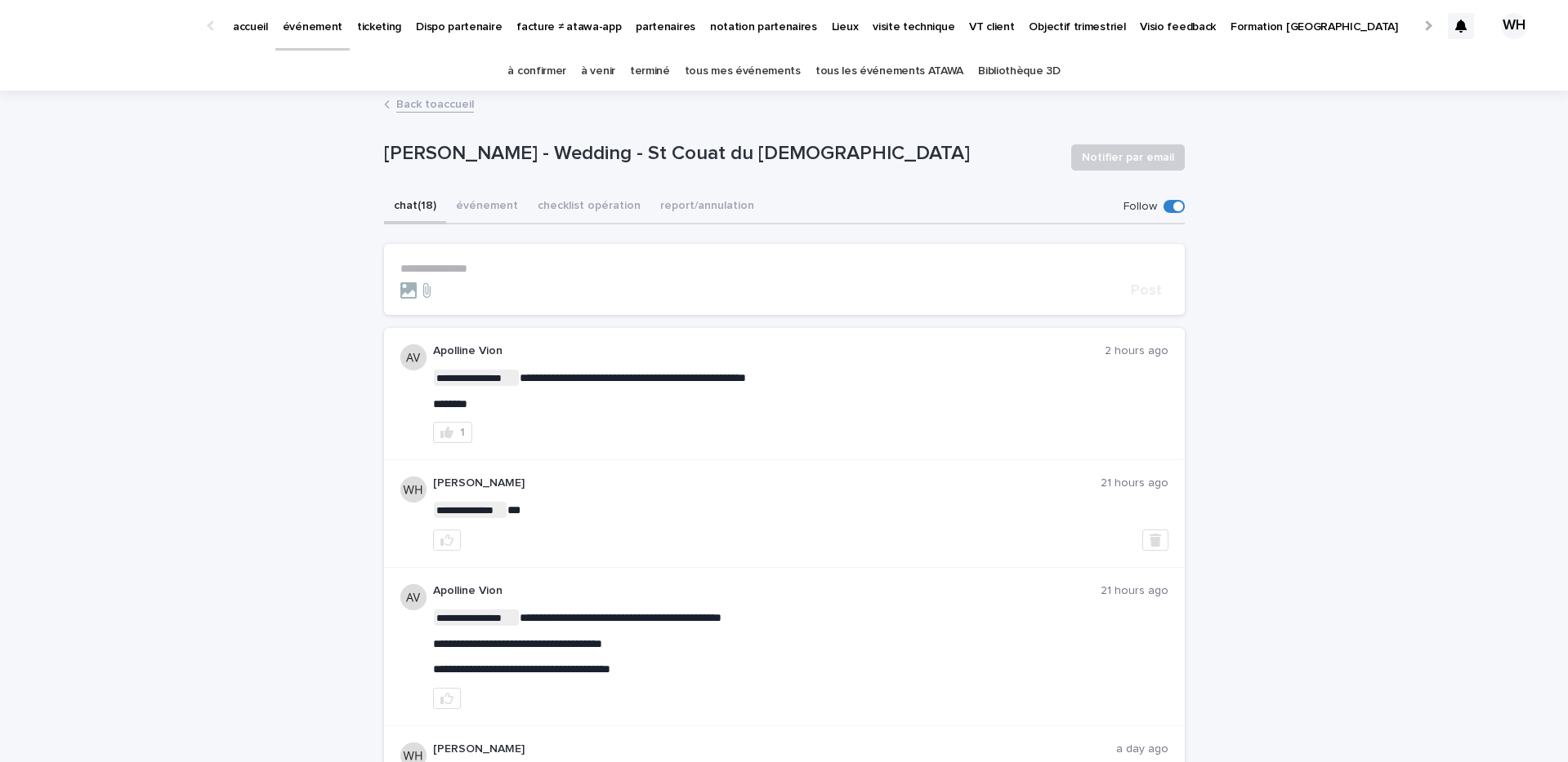
click at [852, 264] on p "**********" at bounding box center [783, 269] width 767 height 14
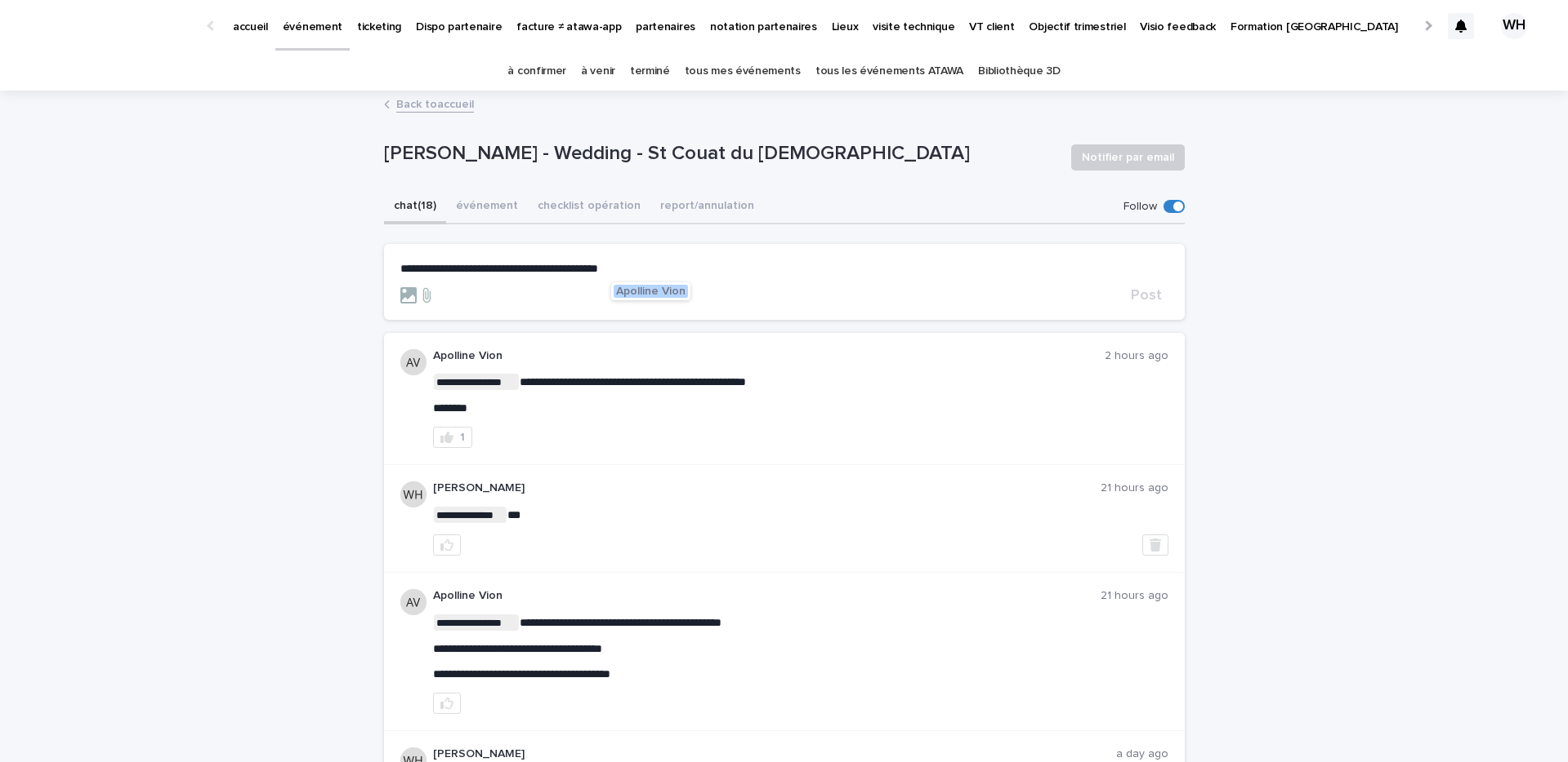
click at [664, 290] on span "Apolline Vion" at bounding box center [650, 291] width 69 height 12
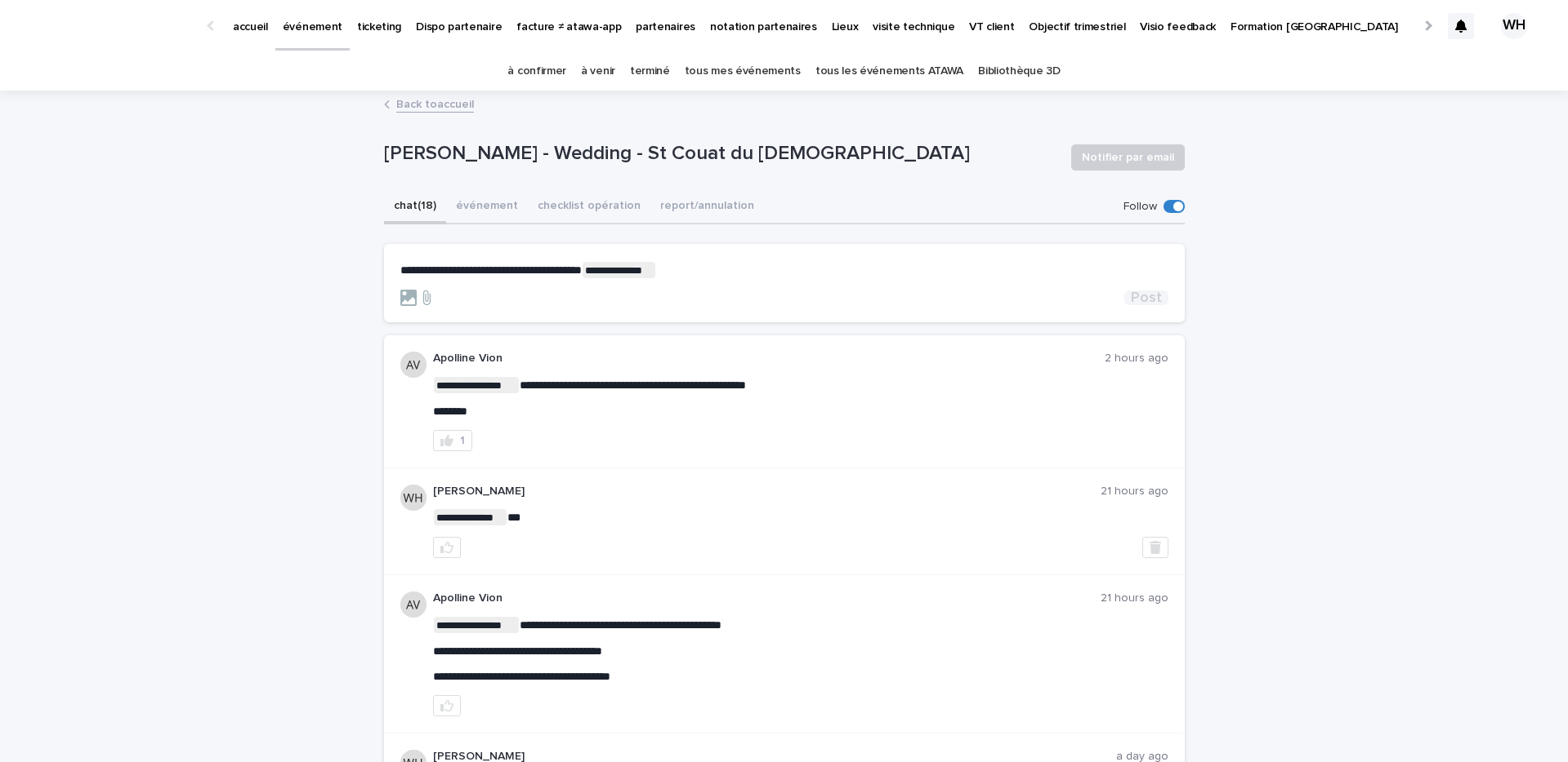
click at [1146, 298] on span "Post" at bounding box center [1147, 297] width 31 height 15
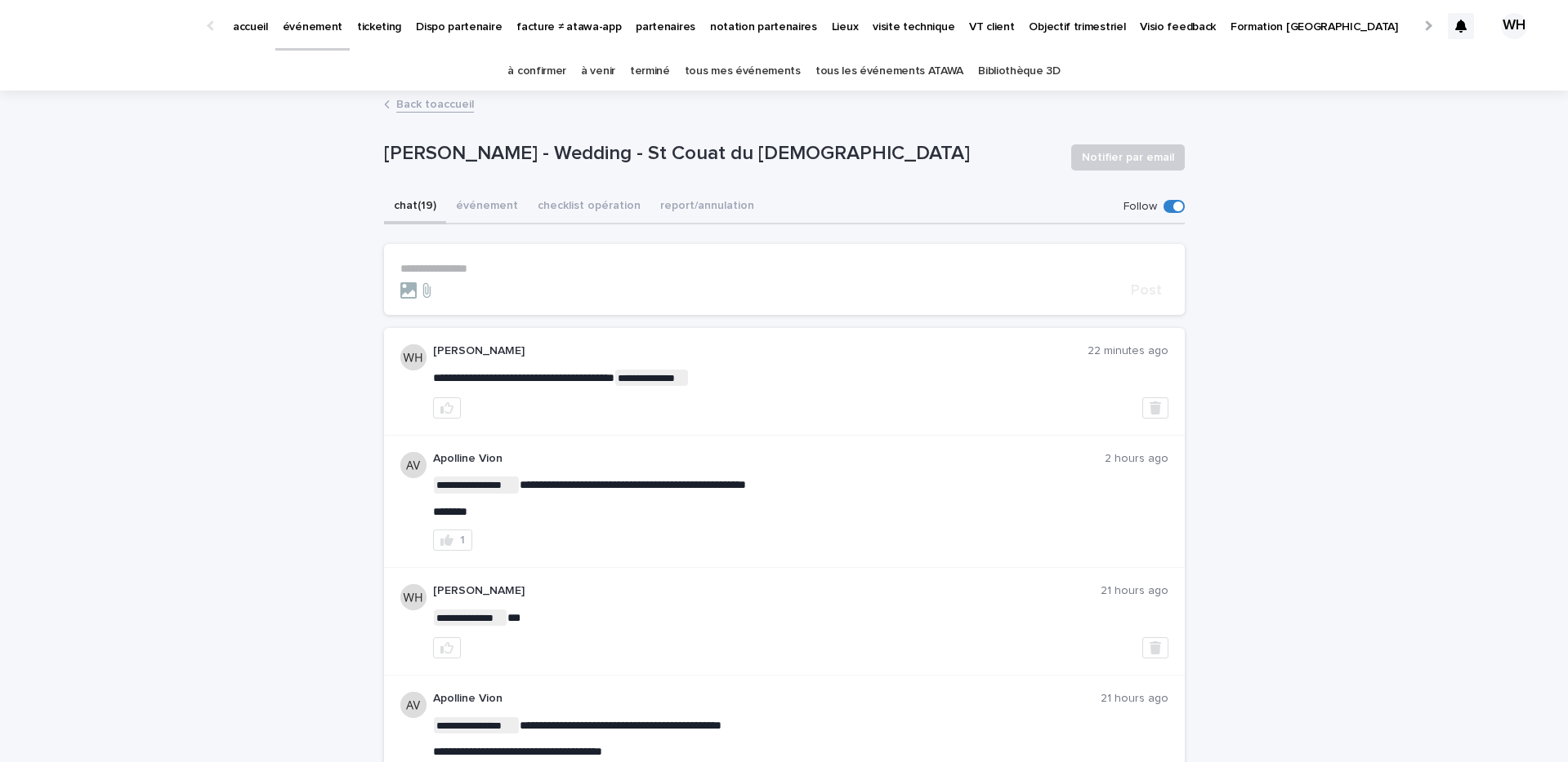
click at [295, 25] on p "événement" at bounding box center [312, 17] width 60 height 34
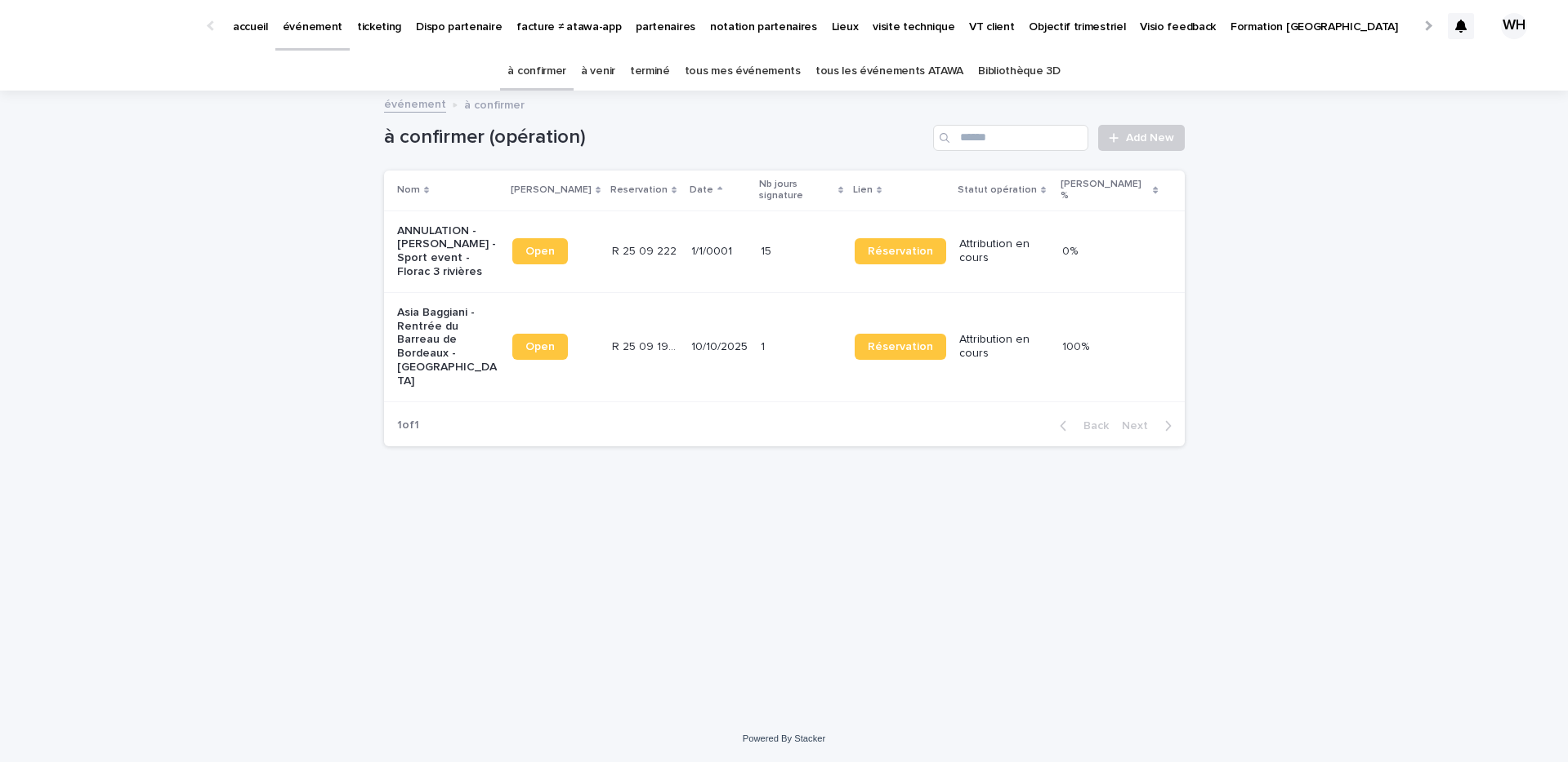
click at [365, 26] on p "ticketing" at bounding box center [378, 17] width 44 height 34
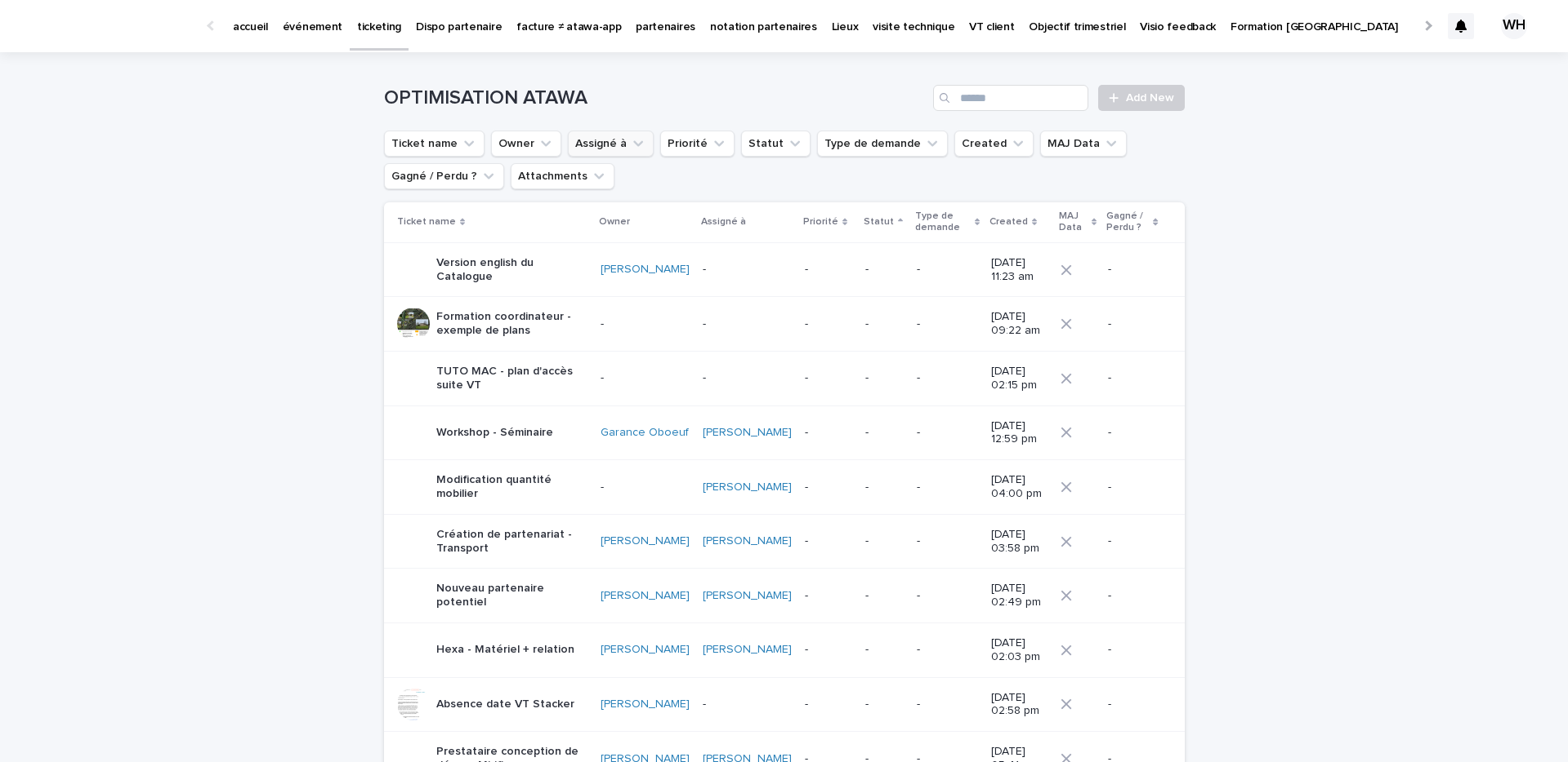
click at [621, 147] on button "Assigné à" at bounding box center [611, 144] width 86 height 26
type input "*****"
click at [614, 257] on div "[PERSON_NAME]" at bounding box center [674, 248] width 209 height 26
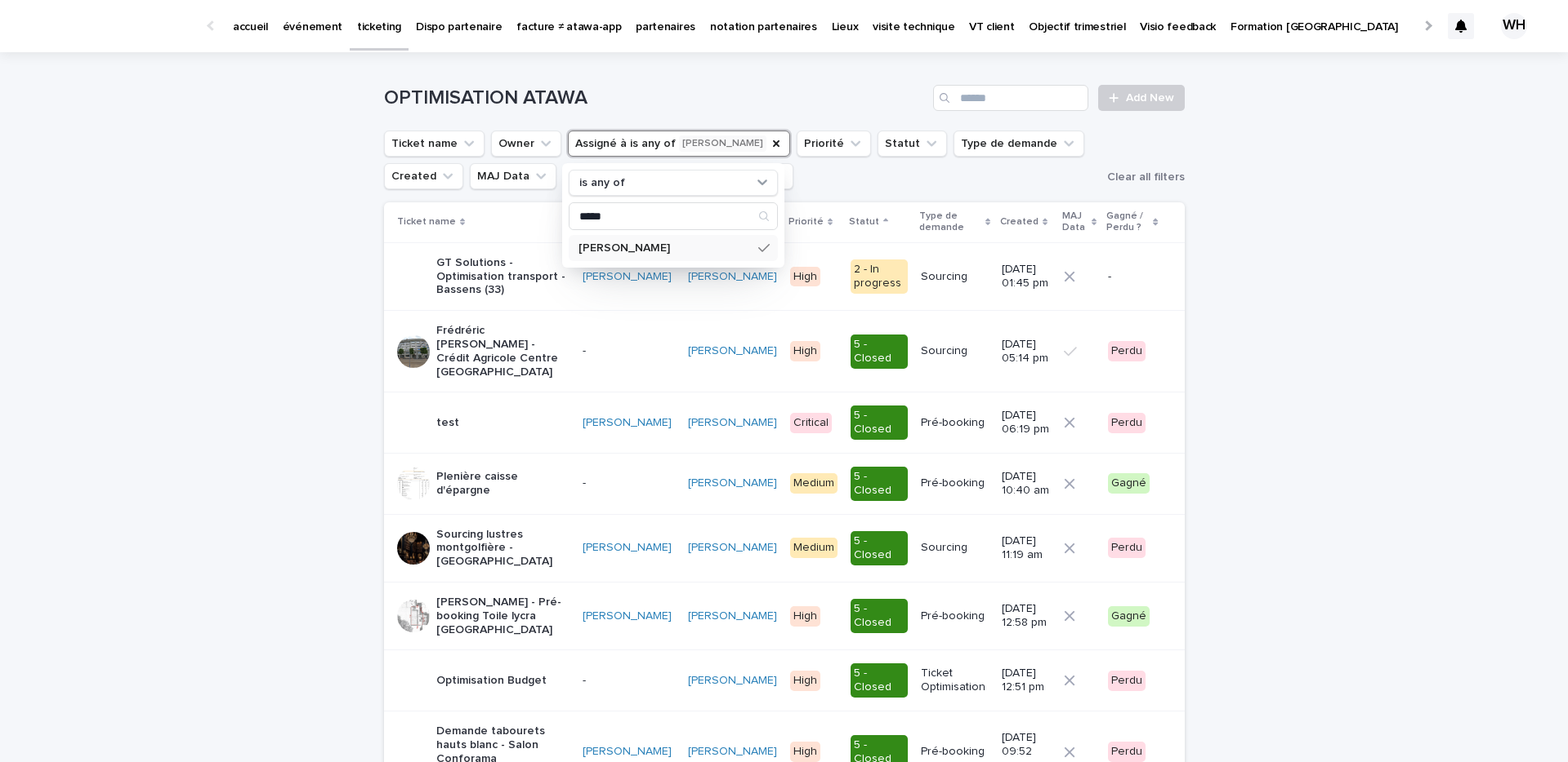
click at [317, 36] on link "événement" at bounding box center [313, 25] width 74 height 51
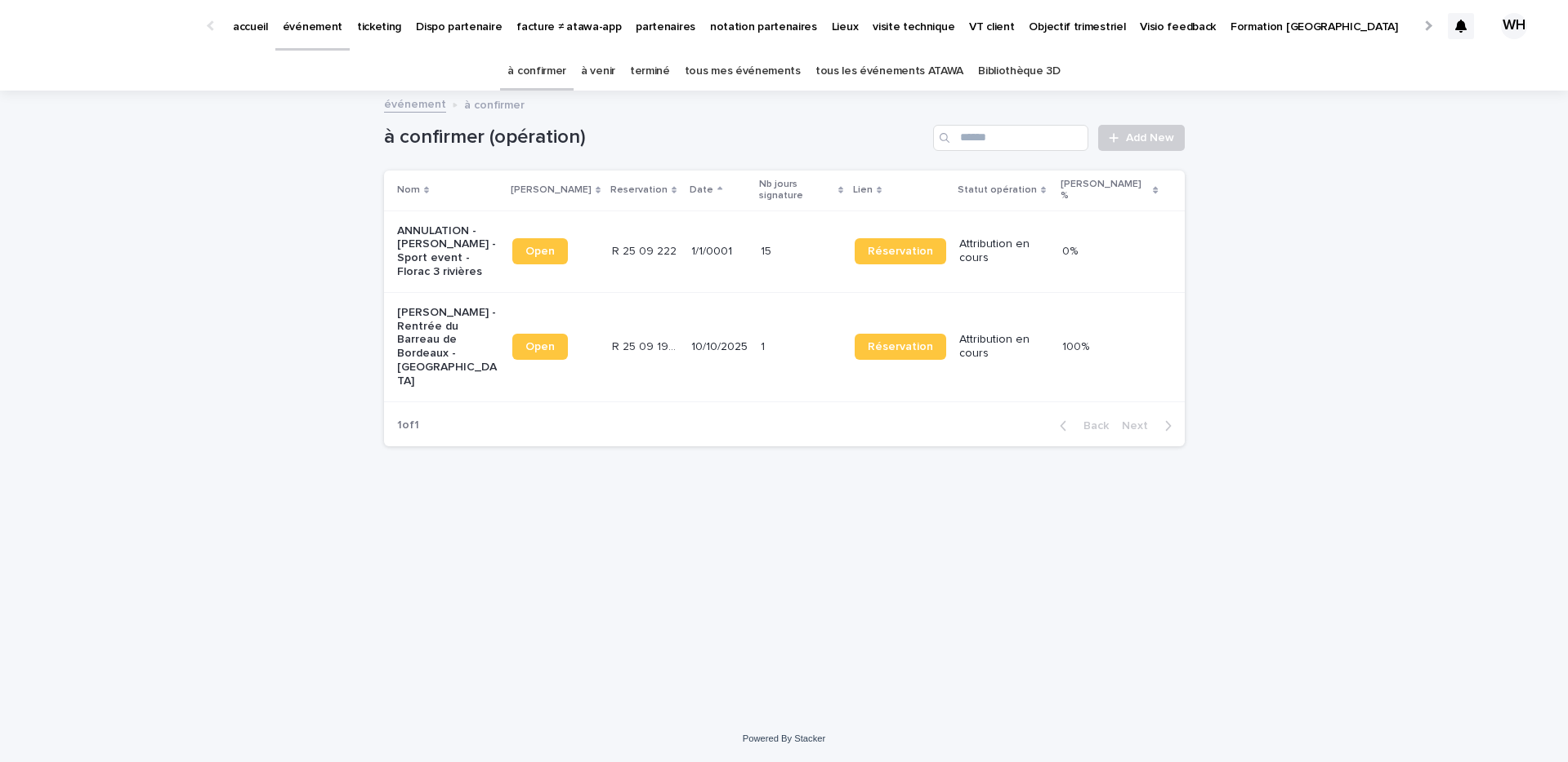
click at [1413, 26] on p "Mon profil" at bounding box center [1438, 17] width 52 height 34
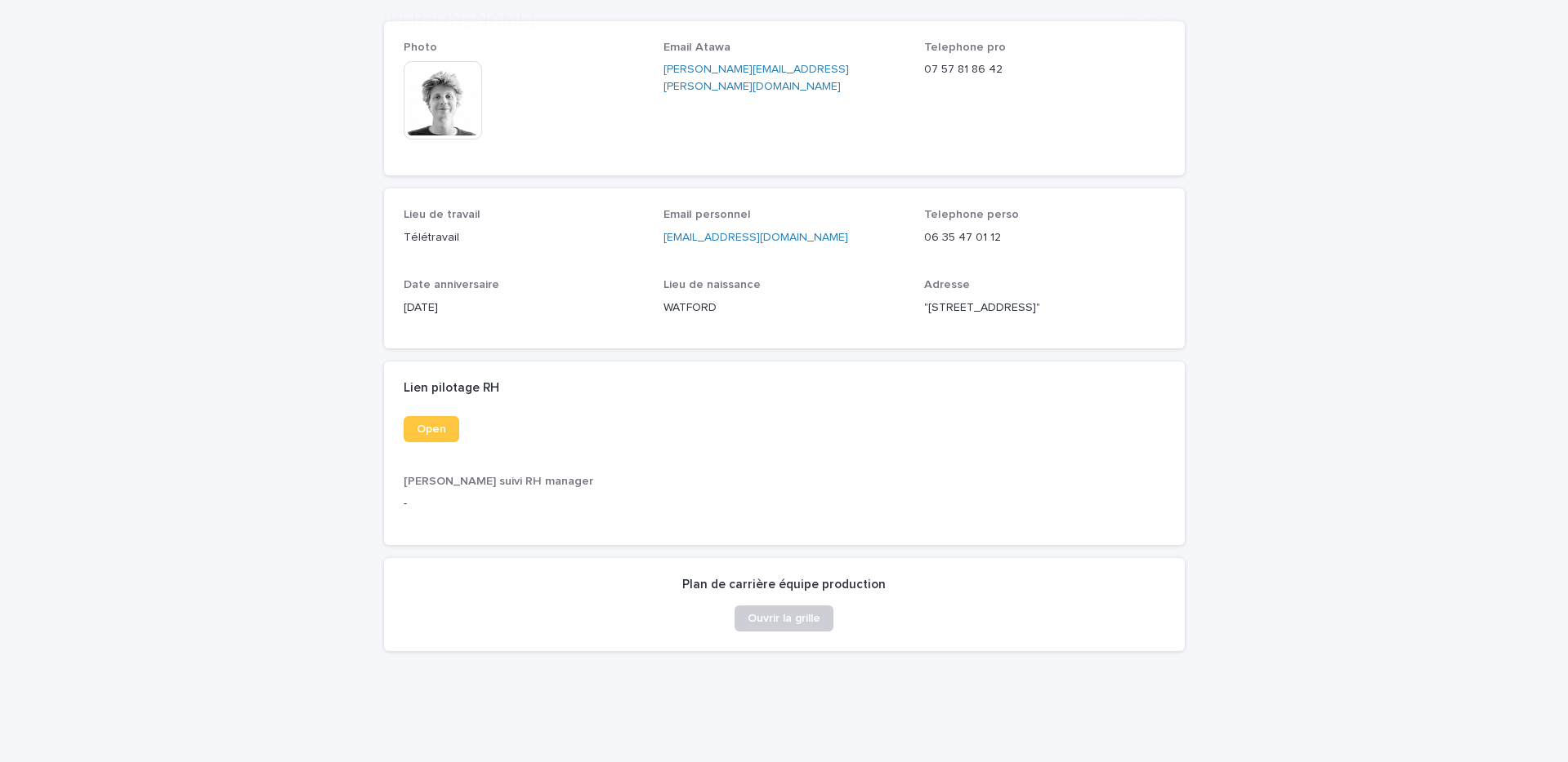
scroll to position [175, 0]
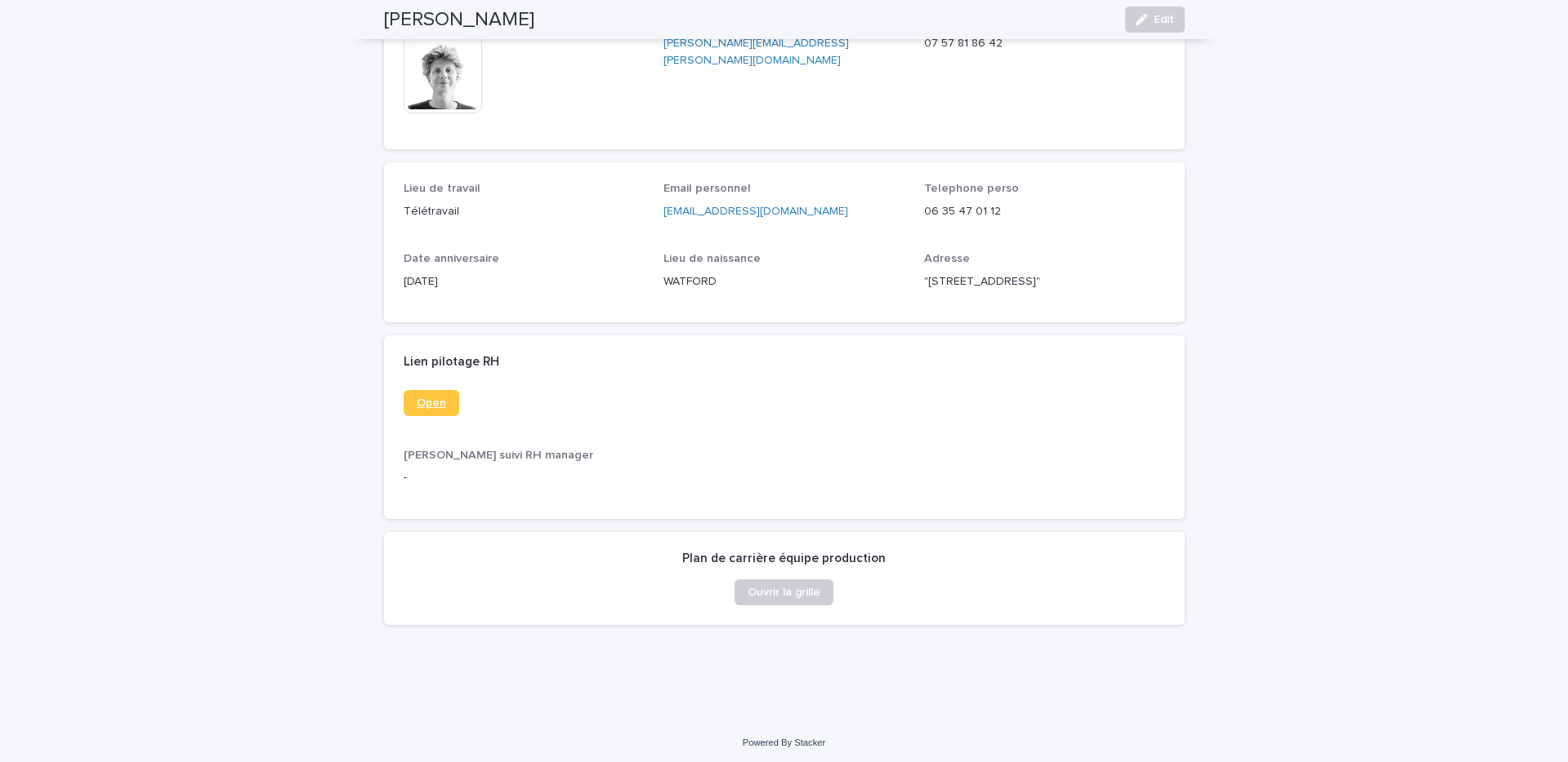
click at [439, 409] on span "Open" at bounding box center [431, 403] width 29 height 12
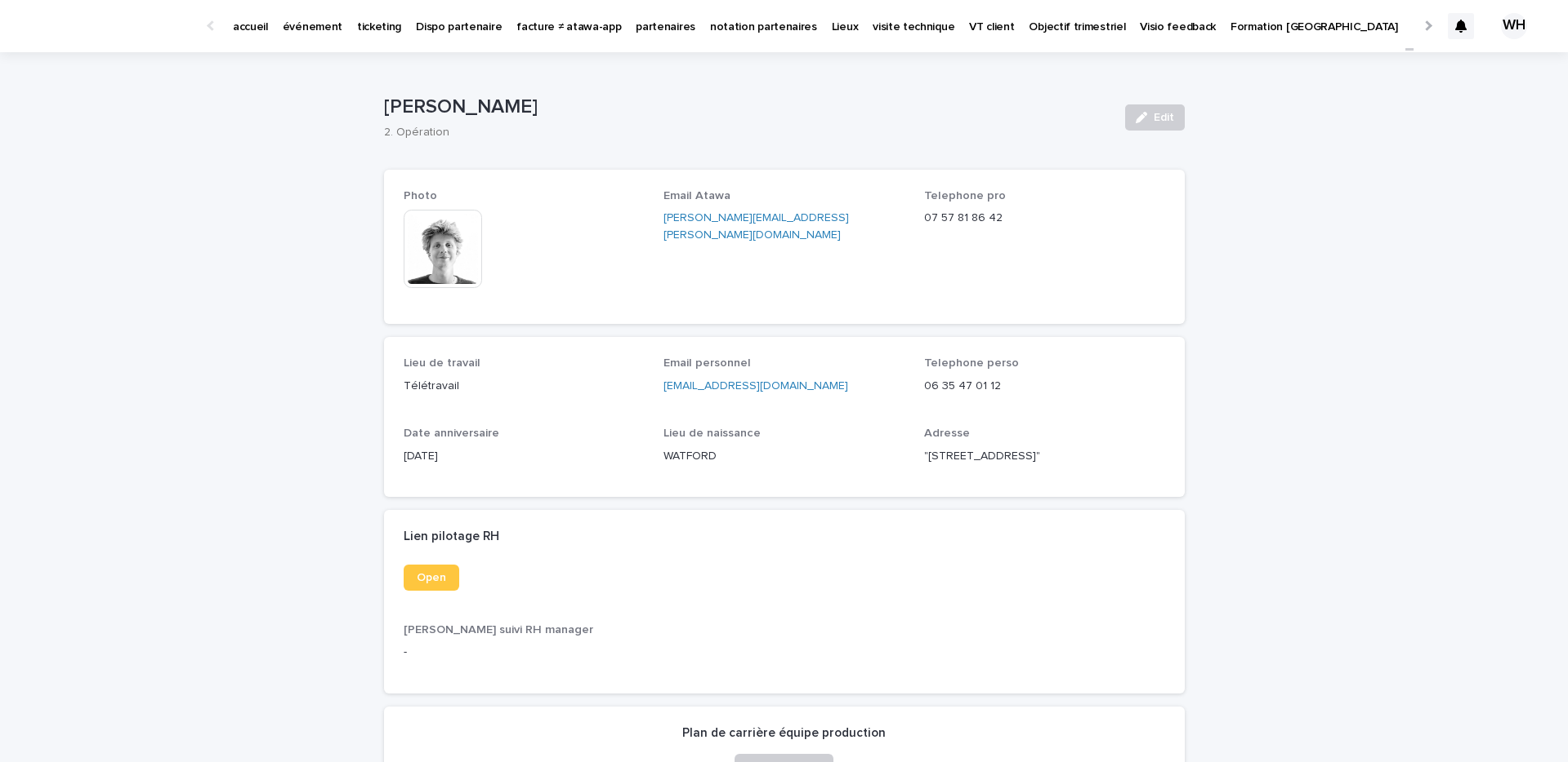
click at [310, 43] on link "événement" at bounding box center [313, 25] width 74 height 51
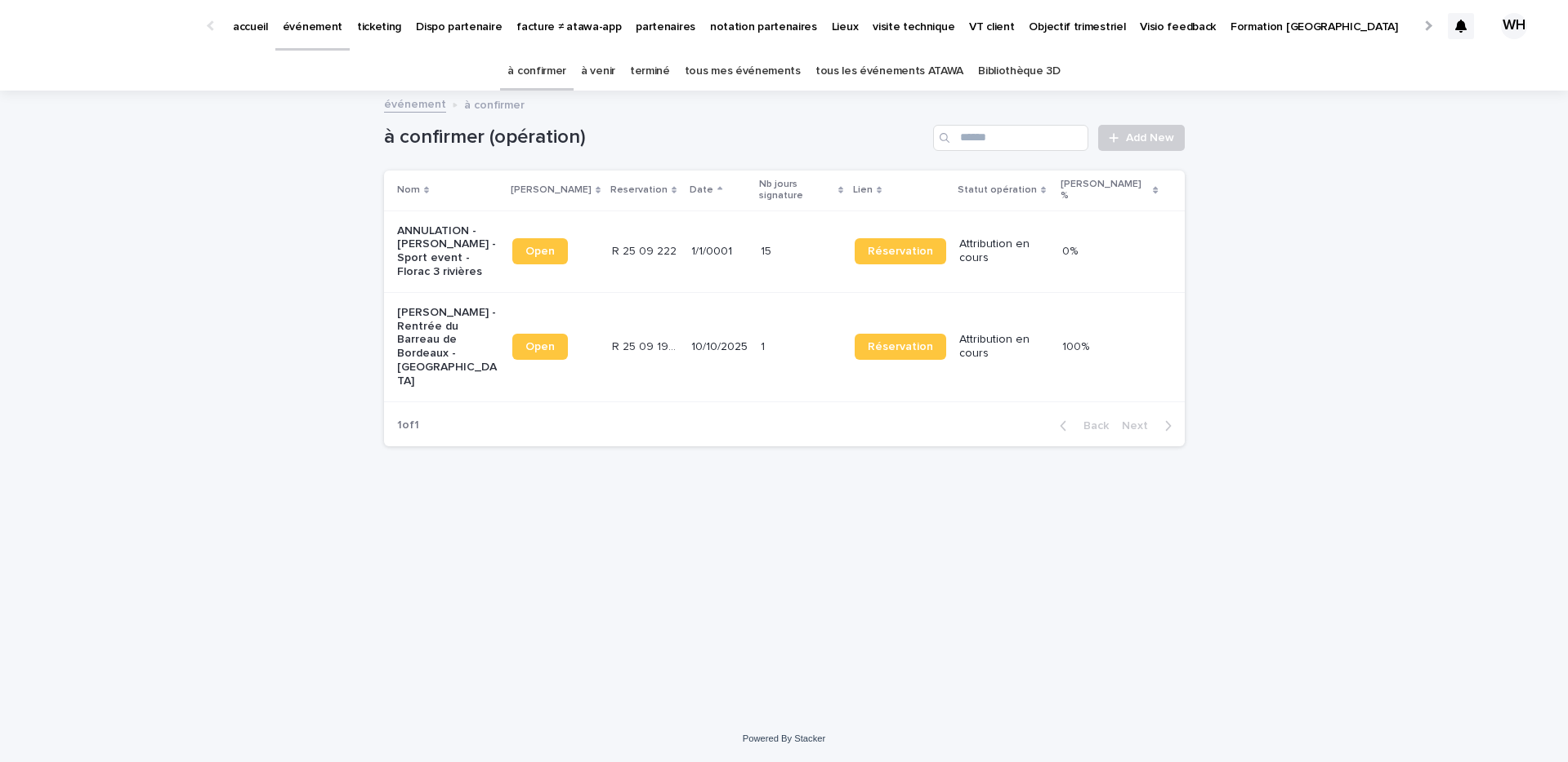
click at [313, 27] on p "événement" at bounding box center [312, 17] width 60 height 34
